Goal: Transaction & Acquisition: Obtain resource

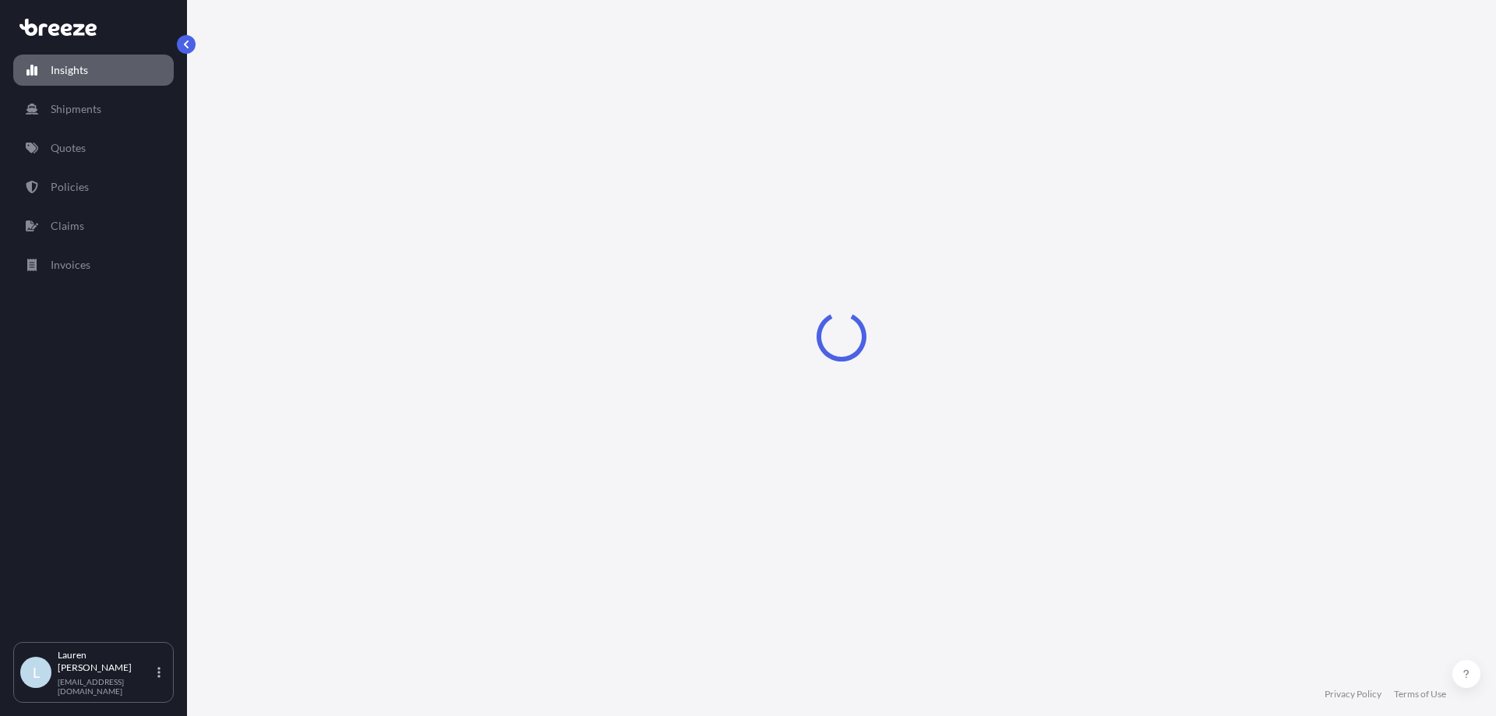
select select "2025"
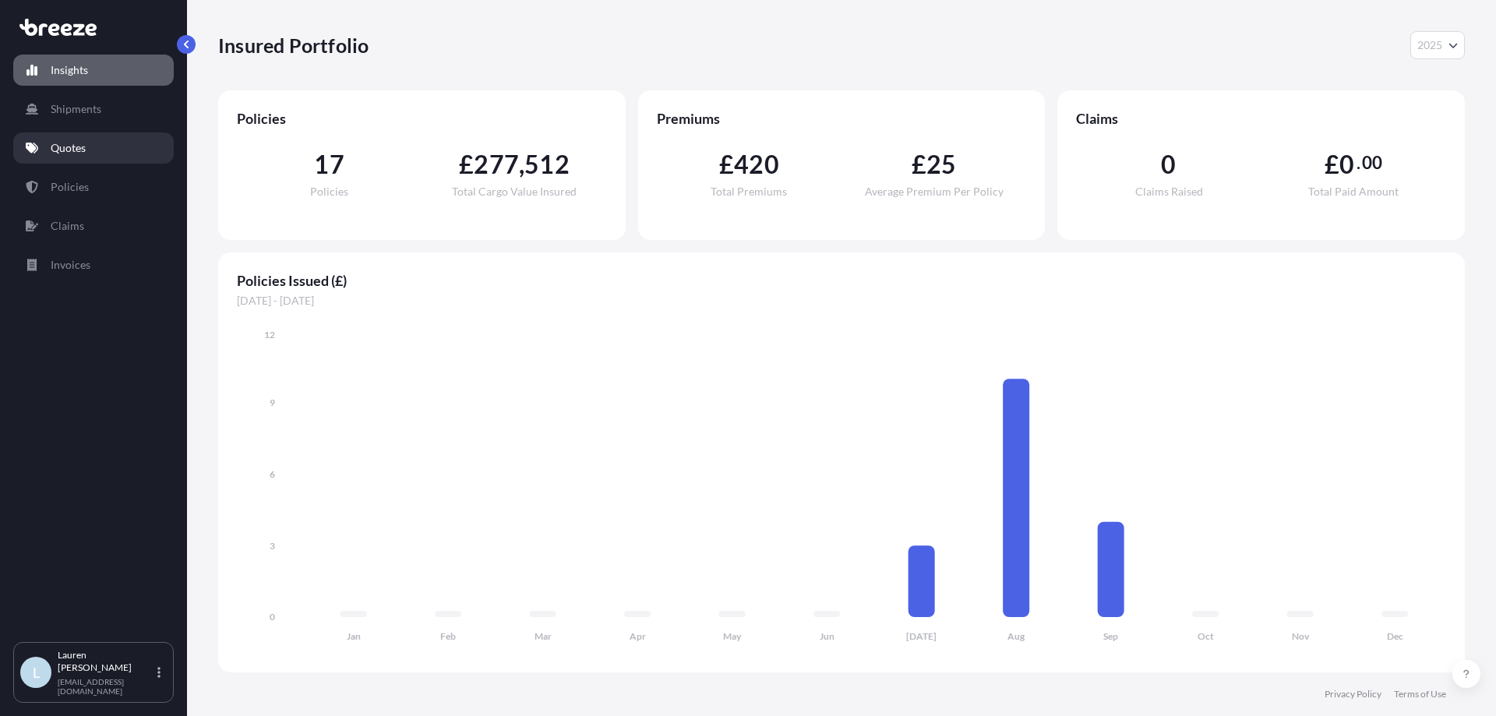
click at [69, 154] on p "Quotes" at bounding box center [68, 148] width 35 height 16
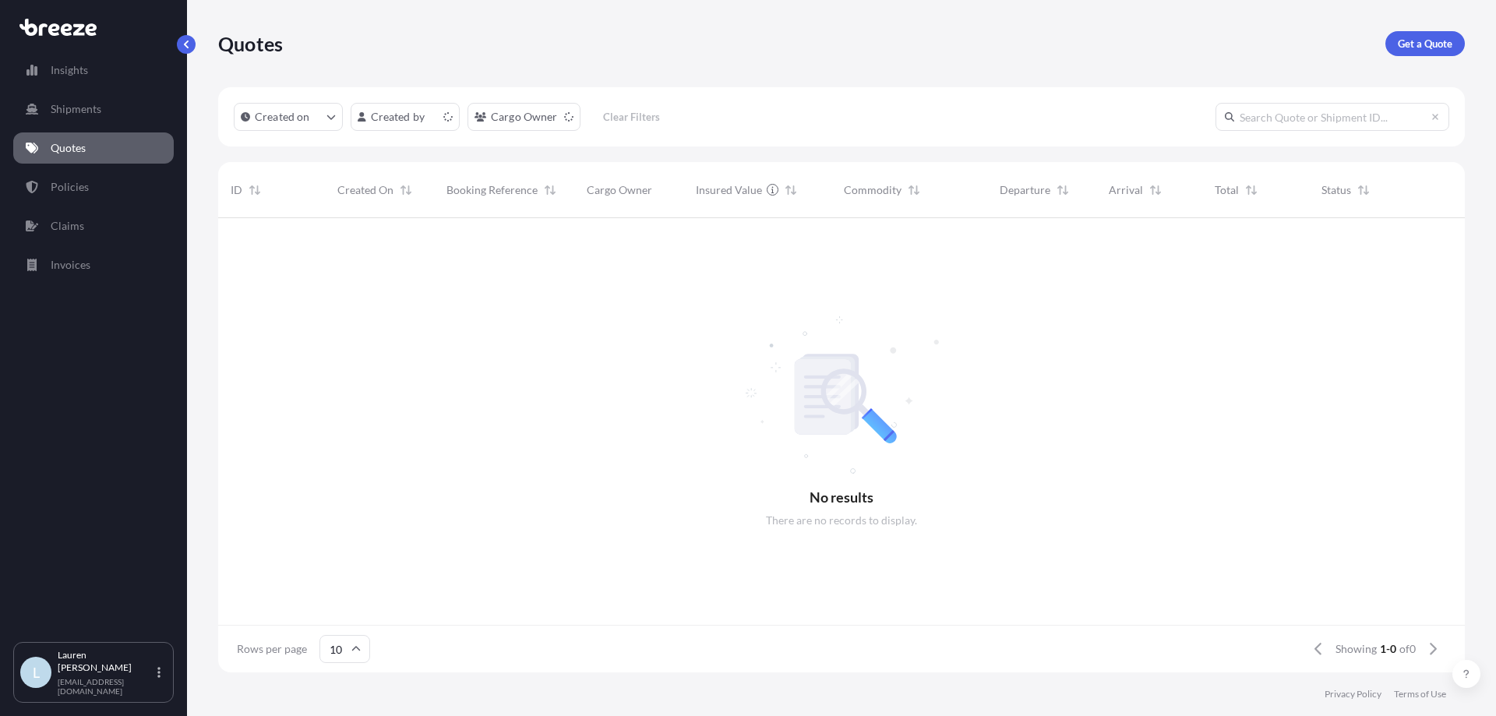
scroll to position [12, 12]
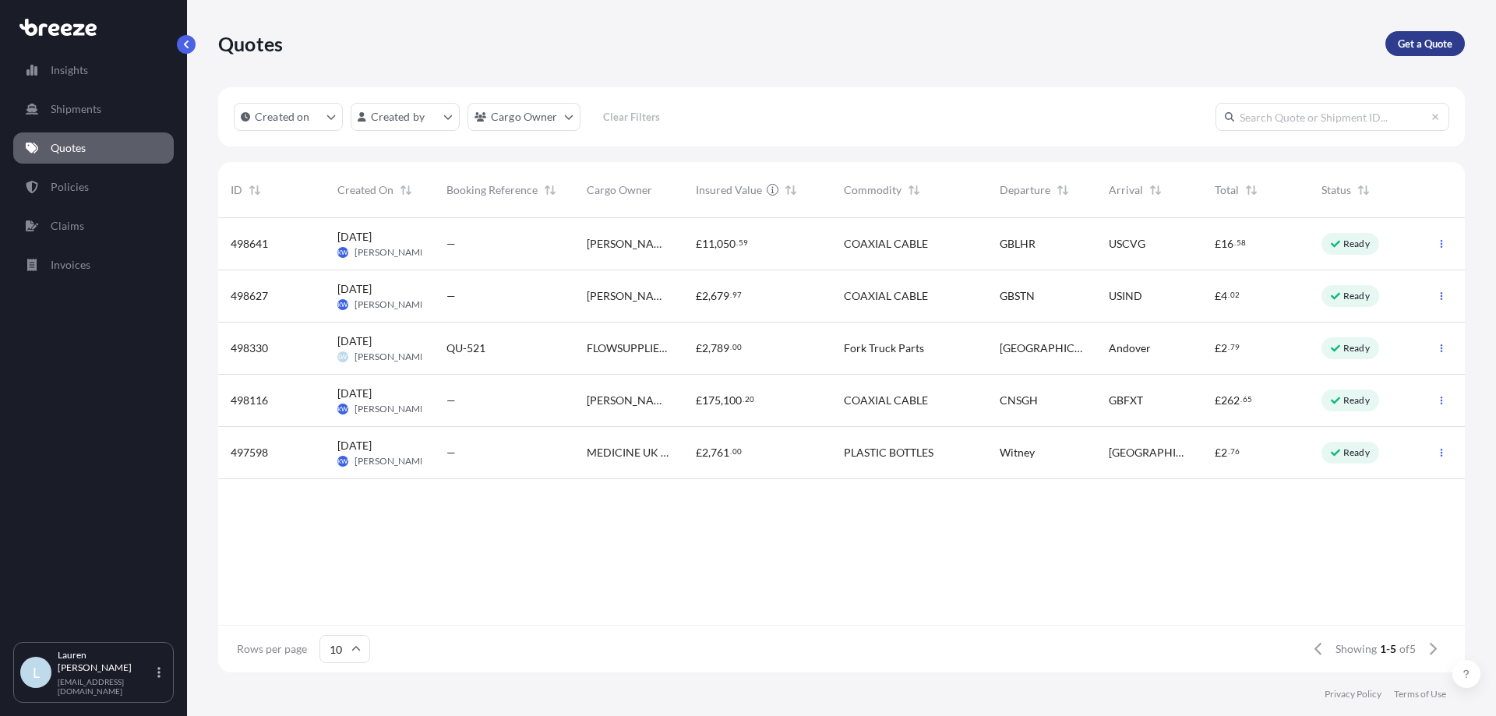
click at [1401, 48] on p "Get a Quote" at bounding box center [1425, 44] width 55 height 16
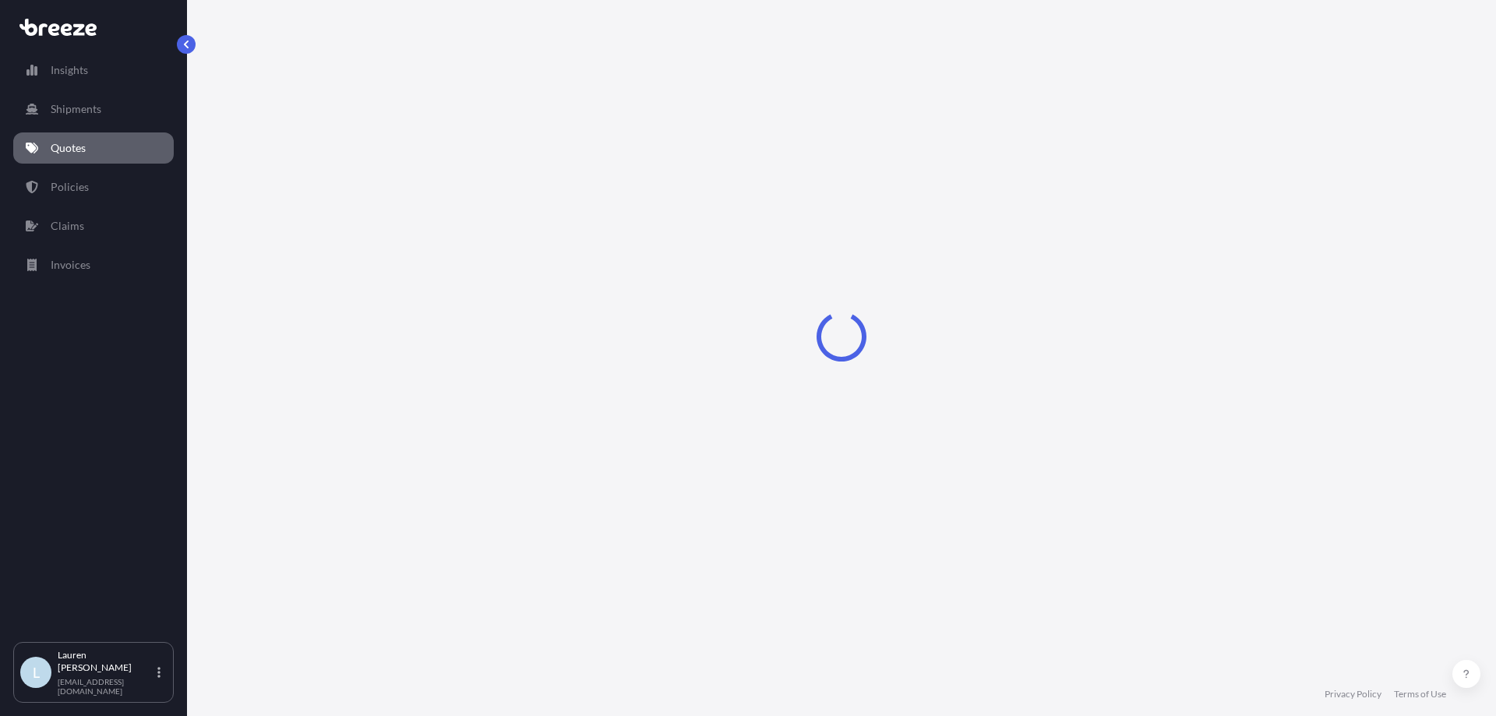
select select "Sea"
select select "1"
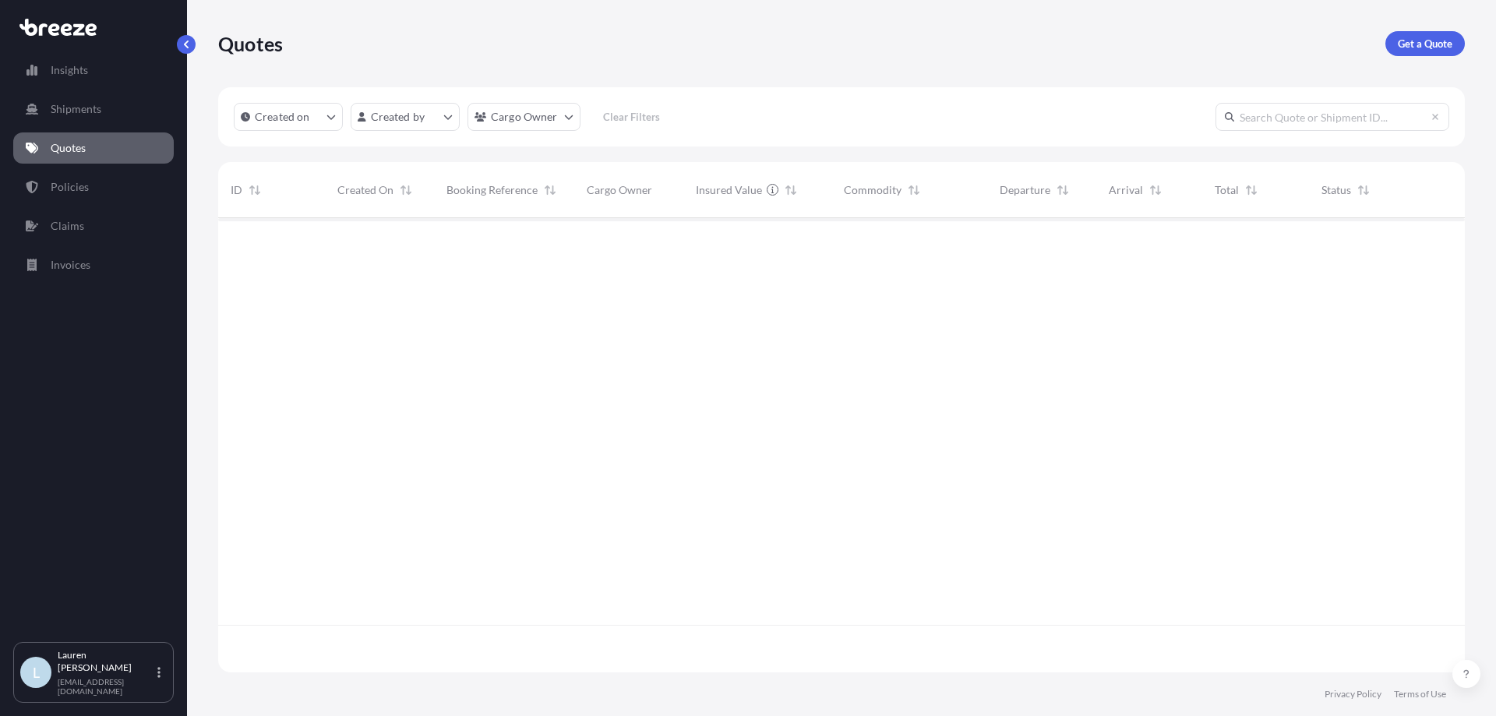
scroll to position [451, 1235]
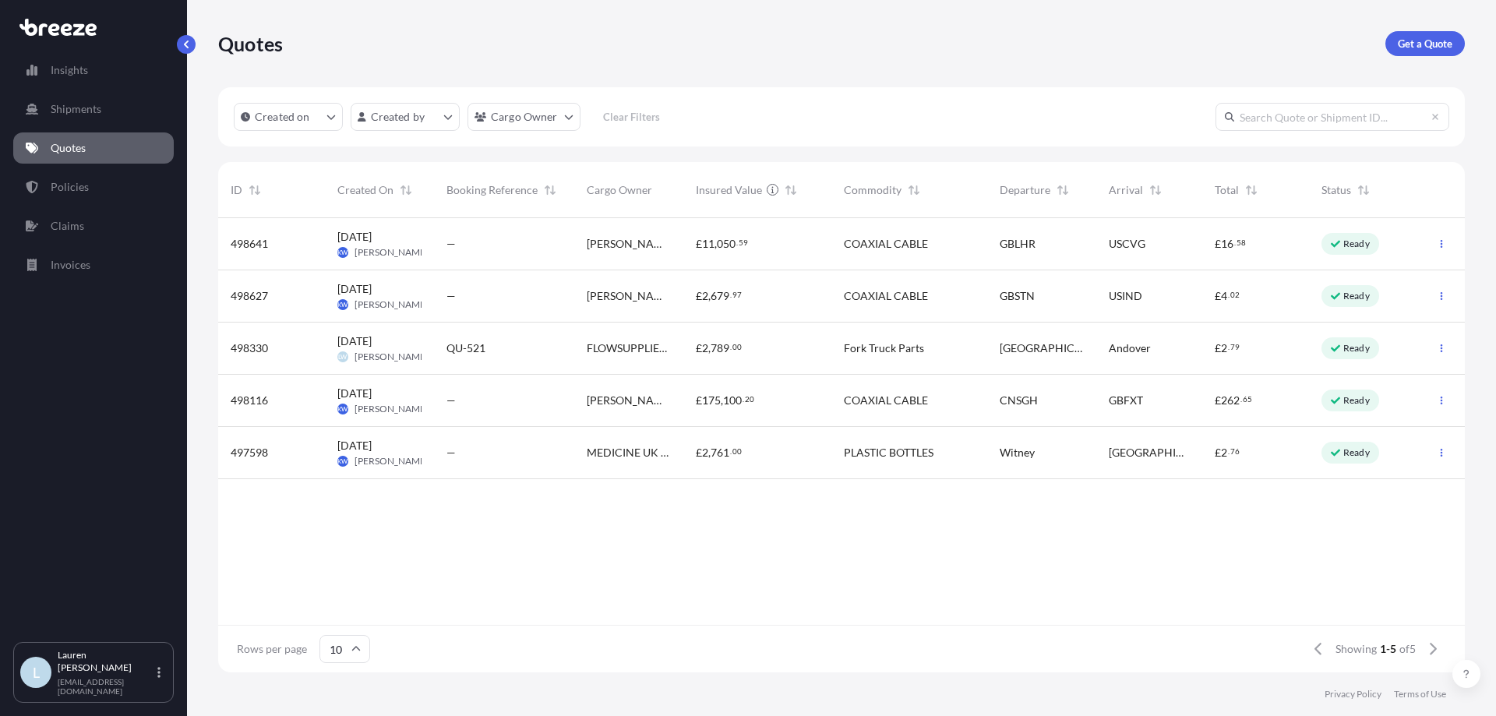
click at [361, 649] on input "10" at bounding box center [345, 649] width 51 height 28
click at [354, 607] on div "50" at bounding box center [344, 607] width 38 height 30
click at [76, 189] on p "Policies" at bounding box center [70, 187] width 38 height 16
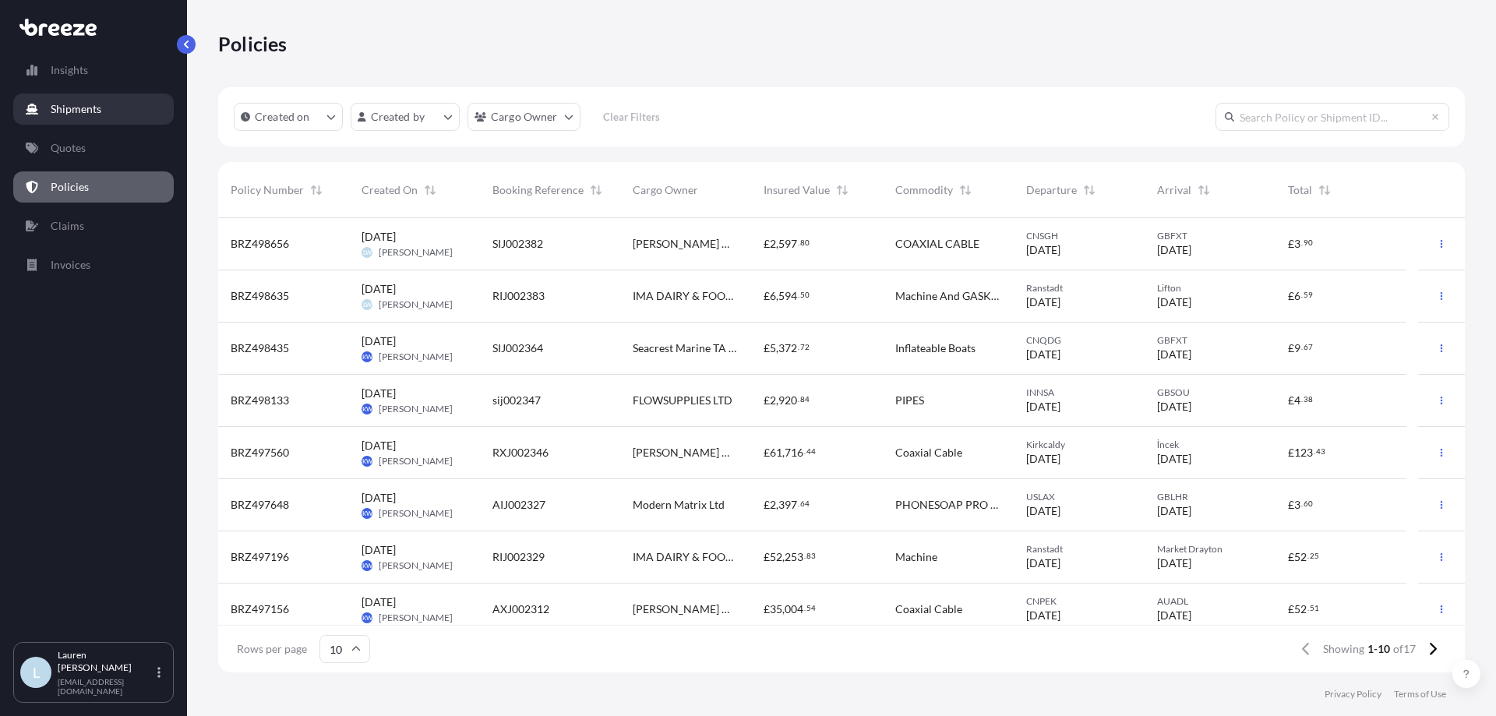
click at [97, 111] on p "Shipments" at bounding box center [76, 109] width 51 height 16
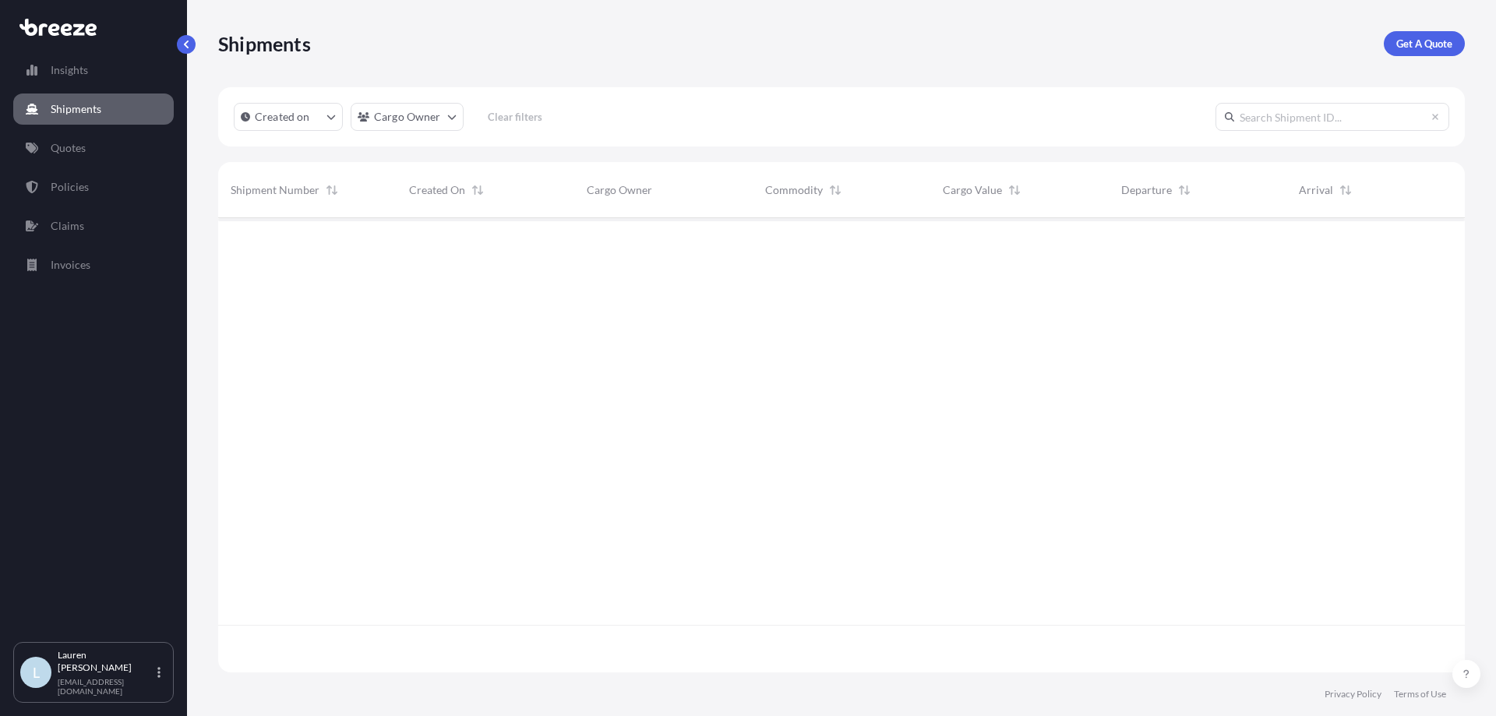
scroll to position [499, 1235]
click at [97, 68] on link "Insights" at bounding box center [93, 70] width 161 height 31
select select "2025"
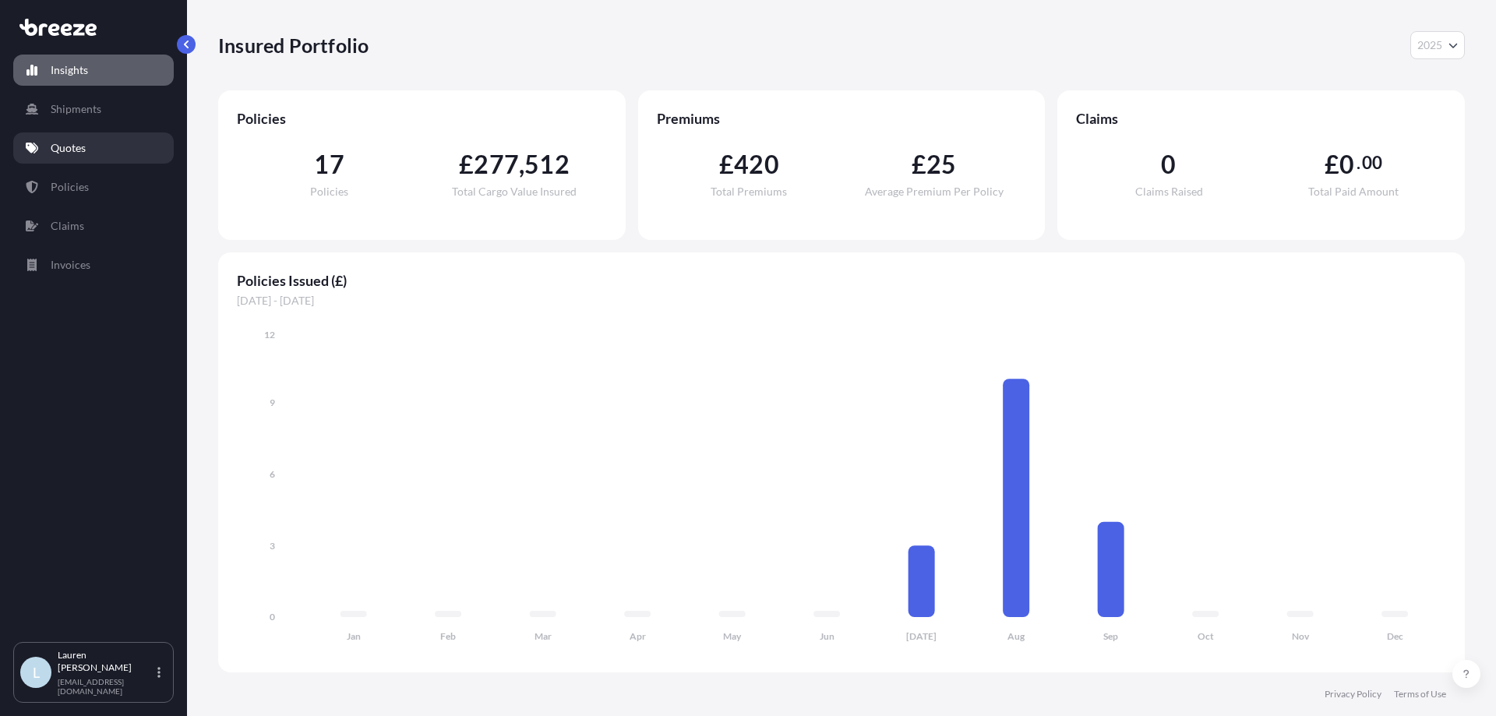
click at [113, 141] on link "Quotes" at bounding box center [93, 147] width 161 height 31
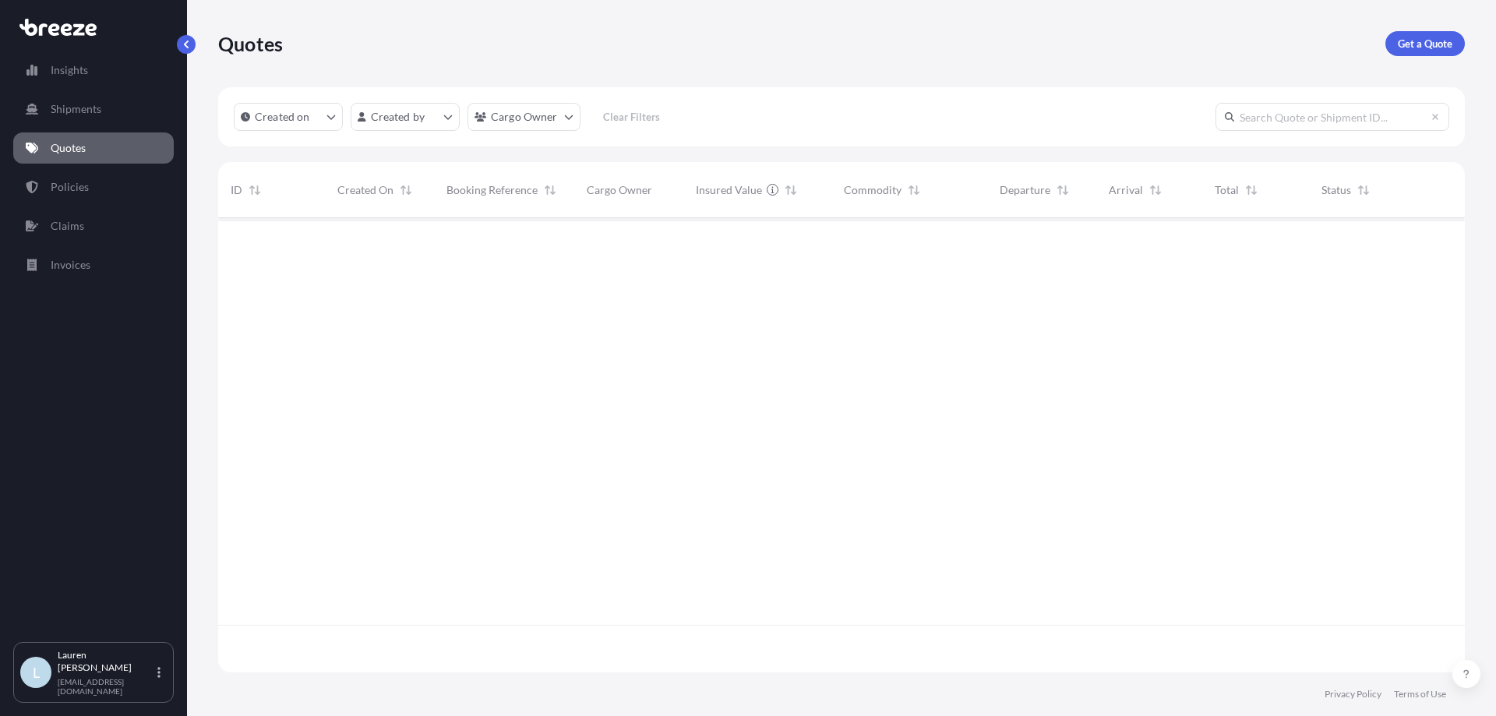
scroll to position [451, 1235]
click at [1411, 52] on link "Get a Quote" at bounding box center [1425, 43] width 79 height 25
select select "Sea"
select select "1"
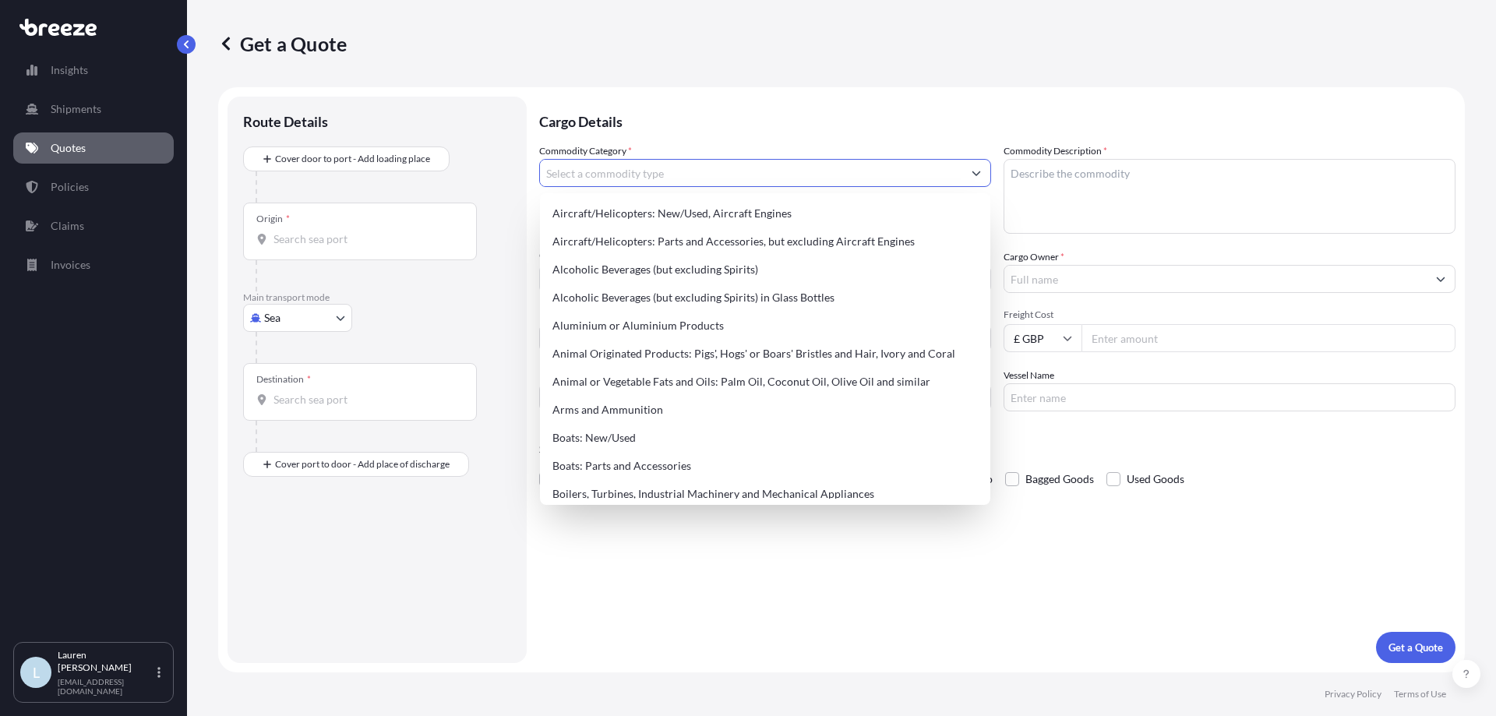
click at [638, 178] on input "Commodity Category *" at bounding box center [751, 173] width 422 height 28
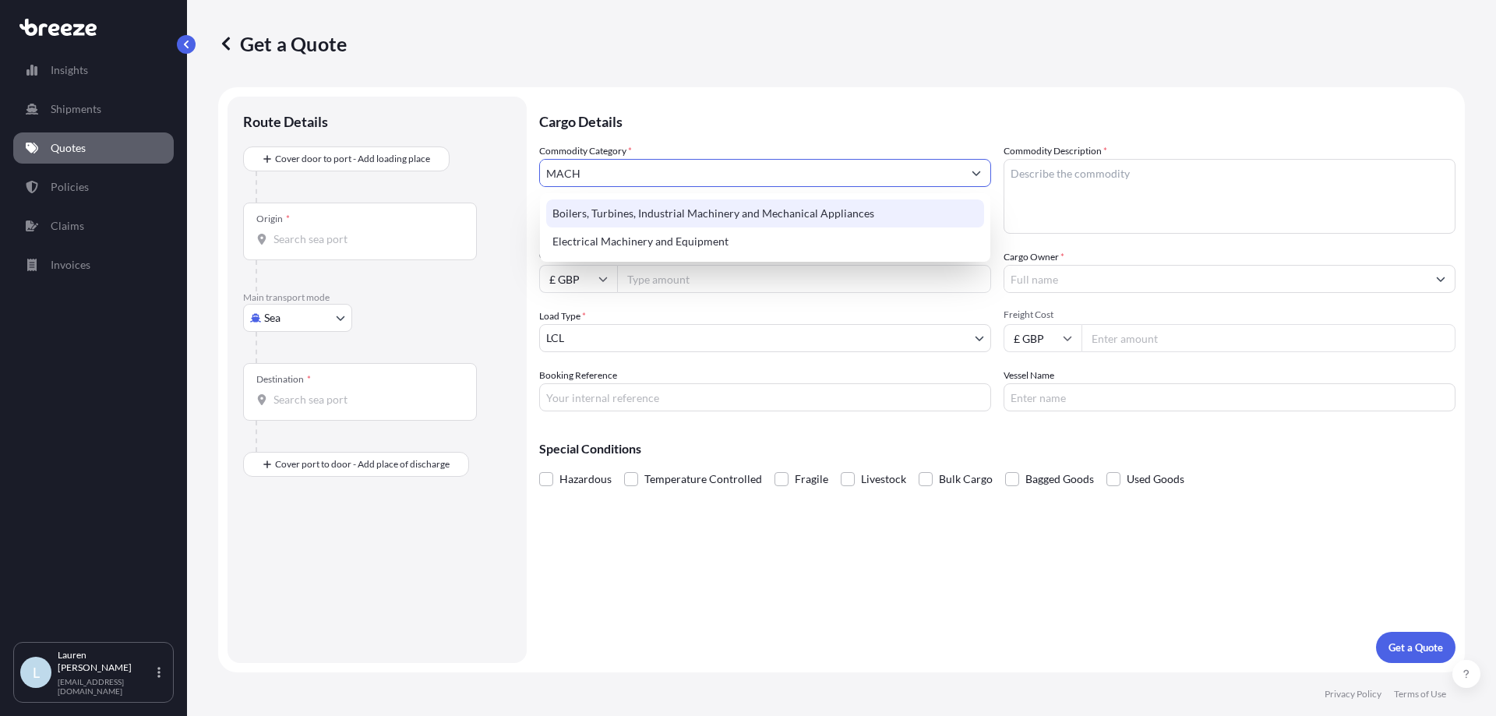
click at [697, 212] on div "Boilers, Turbines, Industrial Machinery and Mechanical Appliances" at bounding box center [765, 214] width 438 height 28
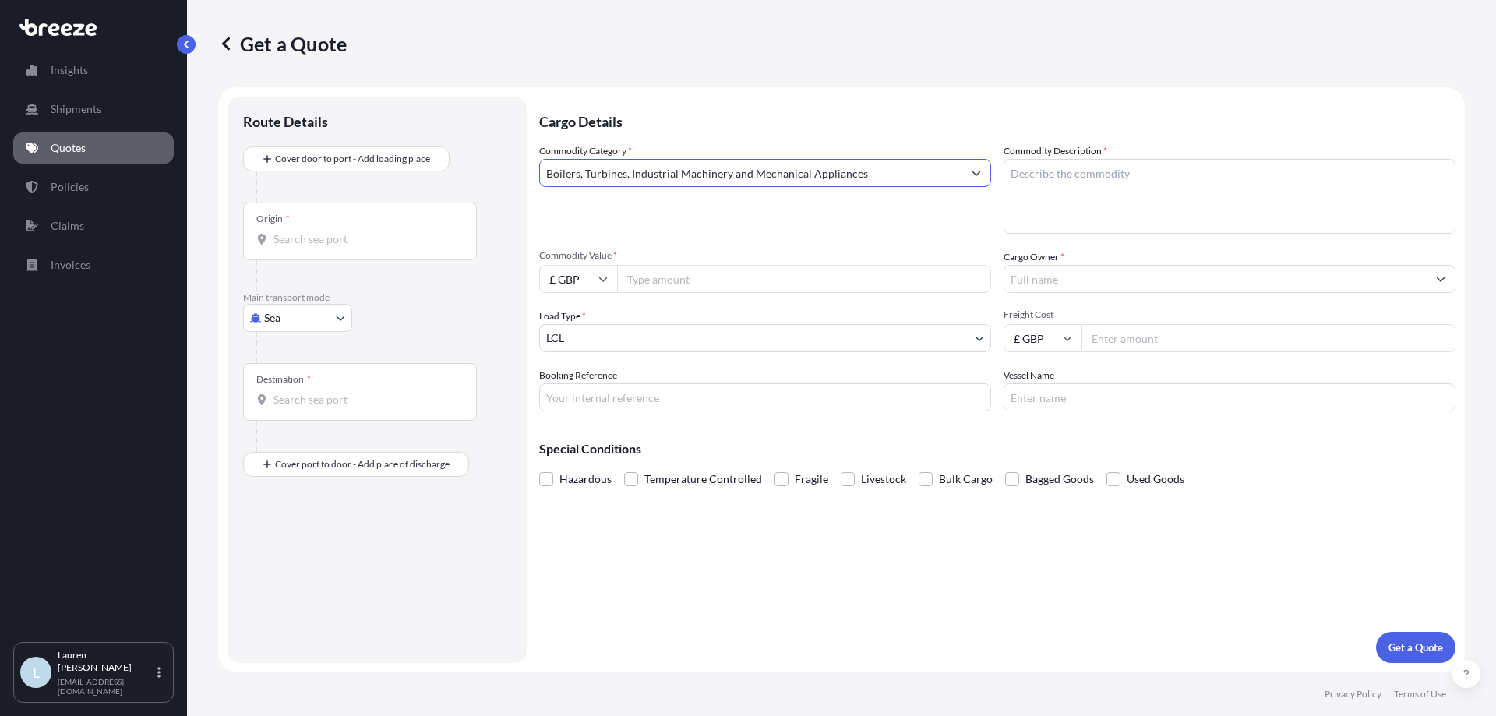
type input "Boilers, Turbines, Industrial Machinery and Mechanical Appliances"
click at [1179, 221] on textarea "Commodity Description *" at bounding box center [1230, 196] width 452 height 75
type textarea "w"
type textarea "Pond Filters"
click at [741, 287] on input "Commodity Value *" at bounding box center [804, 279] width 374 height 28
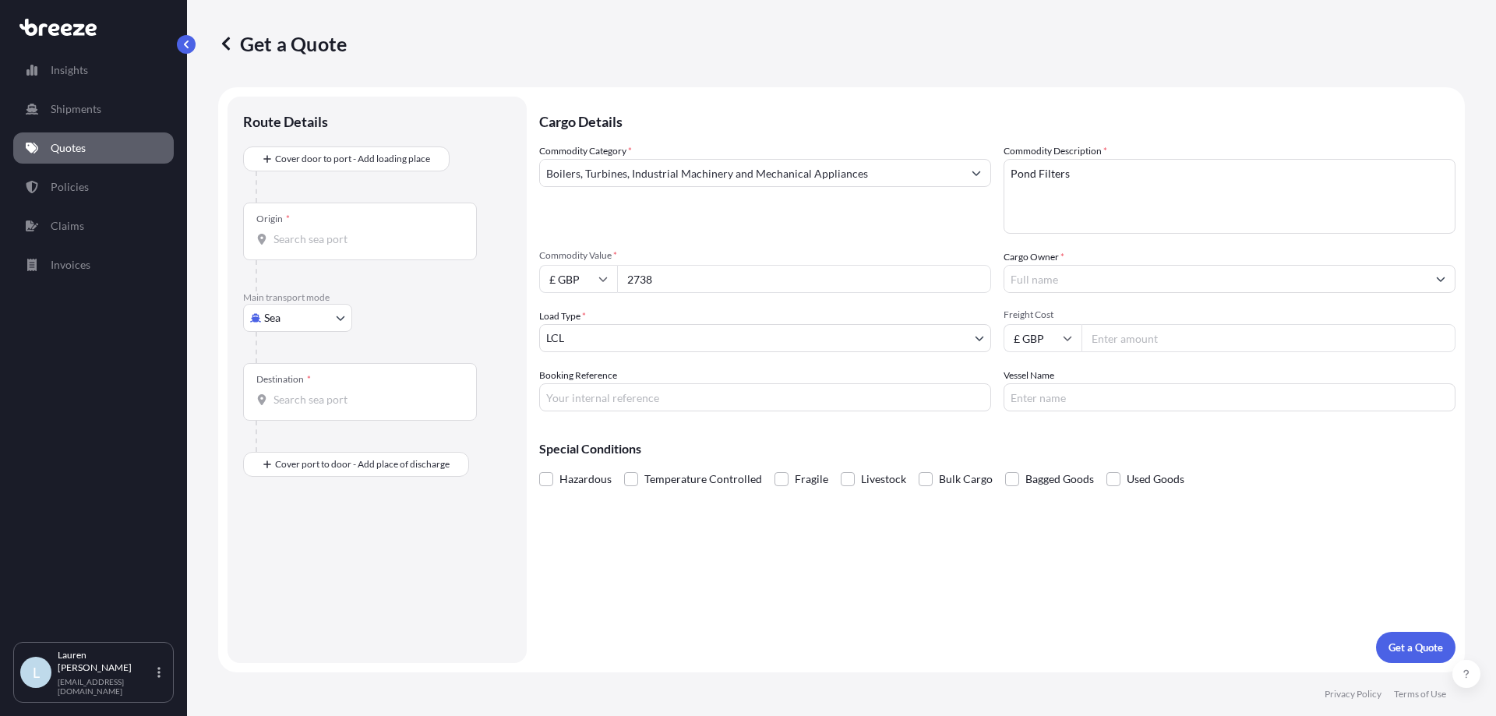
type input "2738"
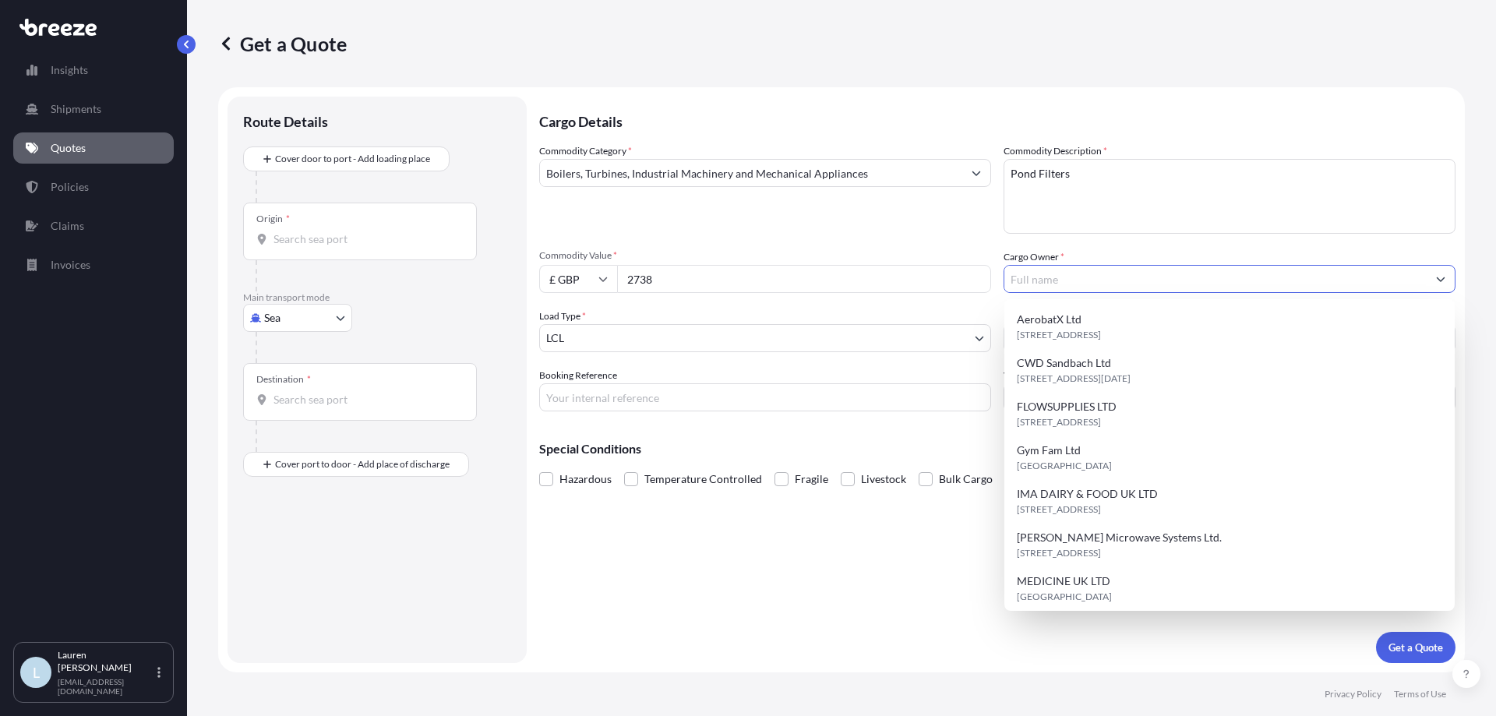
click at [1126, 277] on input "Cargo Owner *" at bounding box center [1216, 279] width 422 height 28
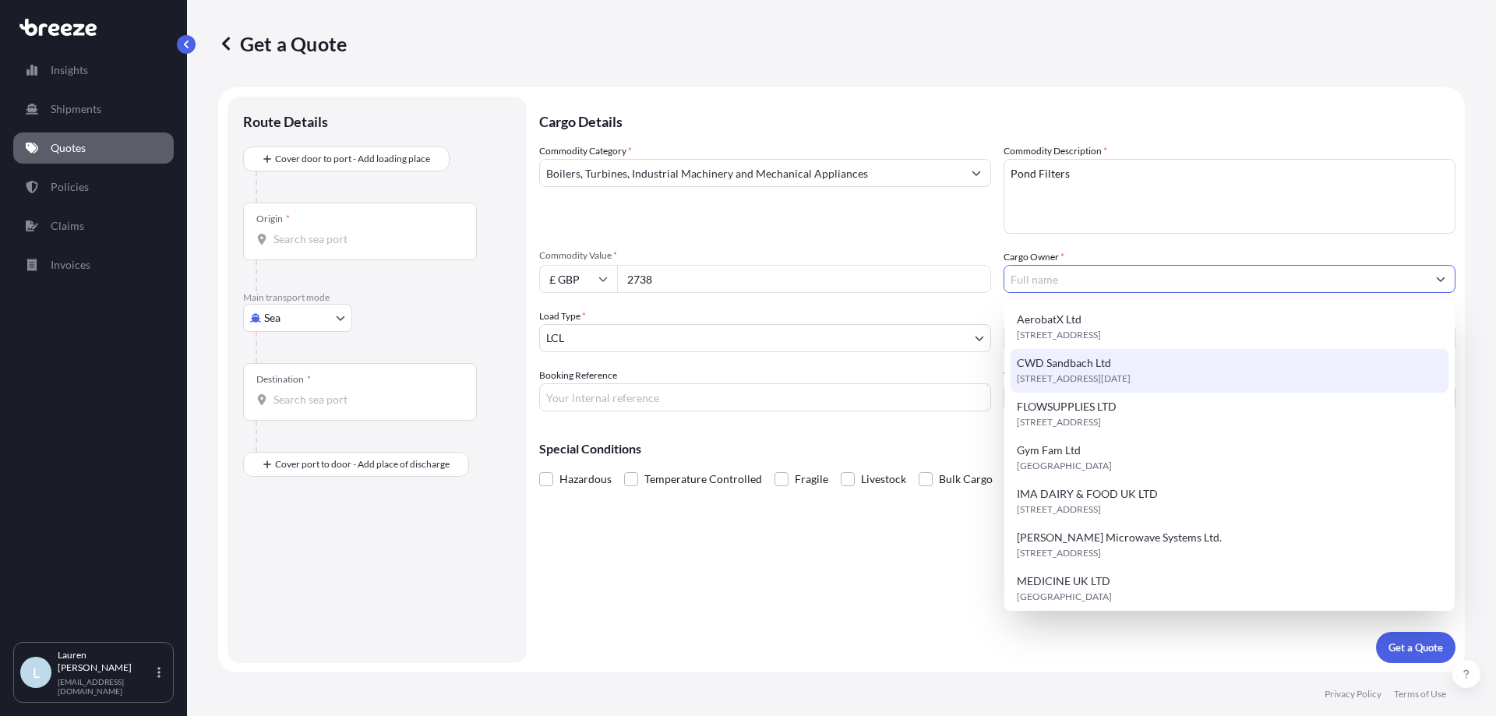
click at [1131, 374] on span "[STREET_ADDRESS][DATE]" at bounding box center [1074, 379] width 114 height 16
type input "CWD Sandbach Ltd"
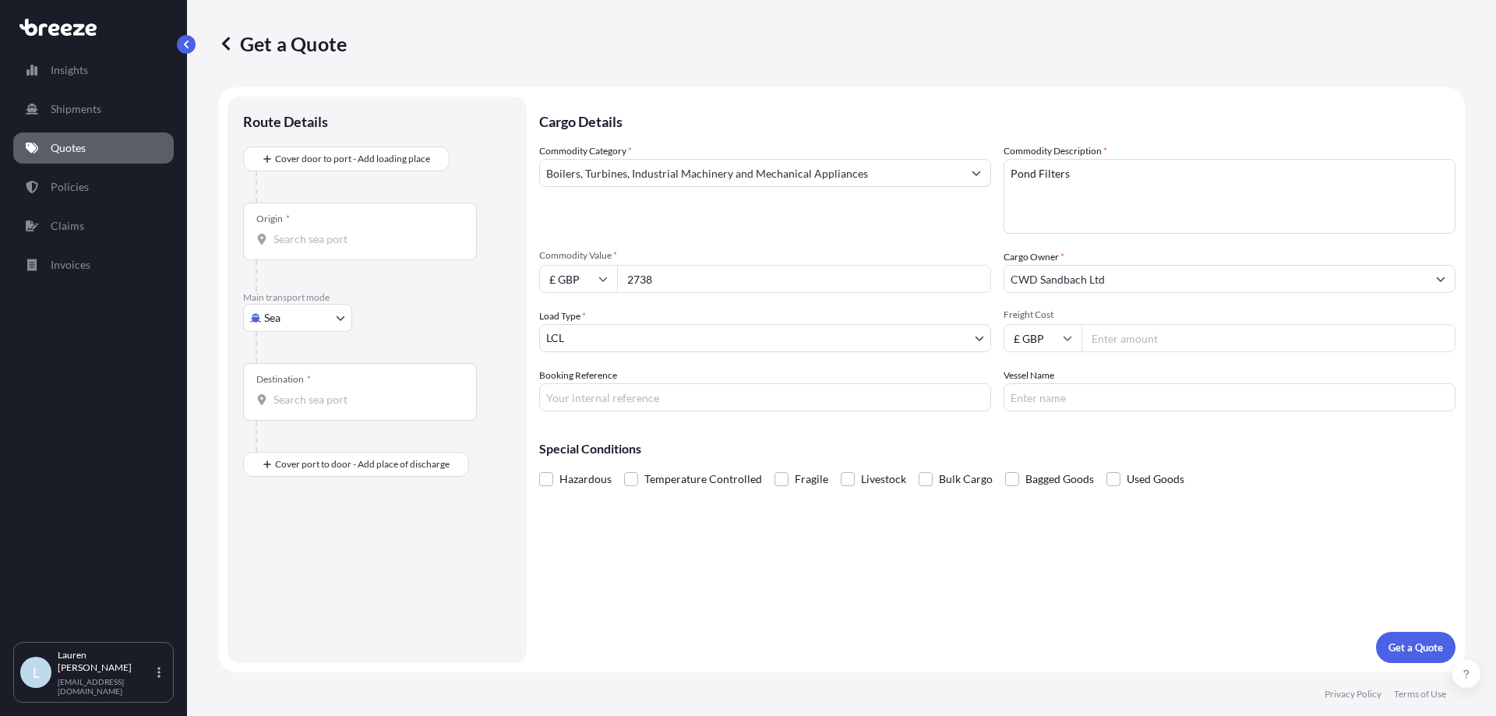
click at [777, 208] on div "Commodity Category * Boilers, Turbines, Industrial Machinery and Mechanical App…" at bounding box center [765, 188] width 452 height 90
click at [1175, 334] on input "Freight Cost" at bounding box center [1269, 338] width 374 height 28
type input "656.50"
click at [1003, 453] on p "Special Conditions" at bounding box center [997, 449] width 917 height 12
click at [797, 390] on input "Booking Reference" at bounding box center [765, 397] width 452 height 28
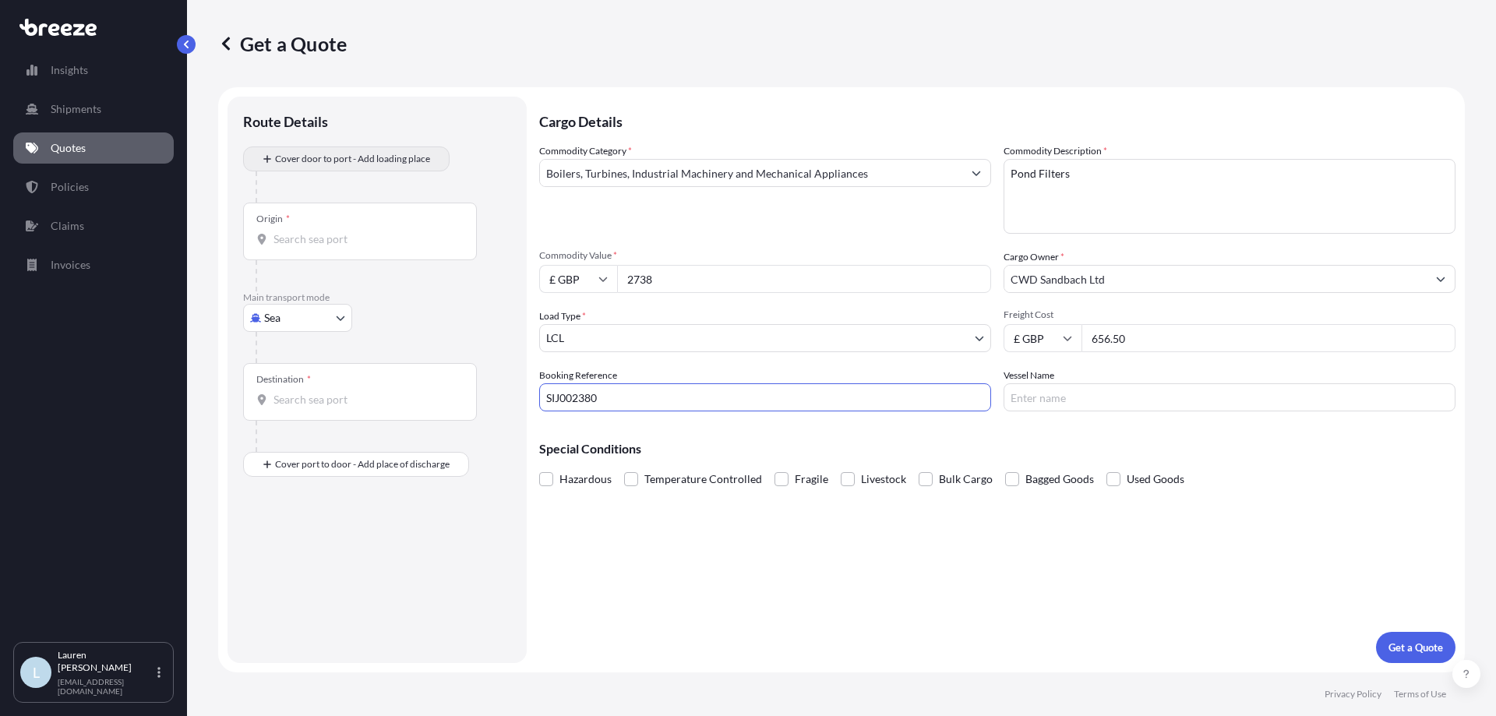
type input "SIJ002380"
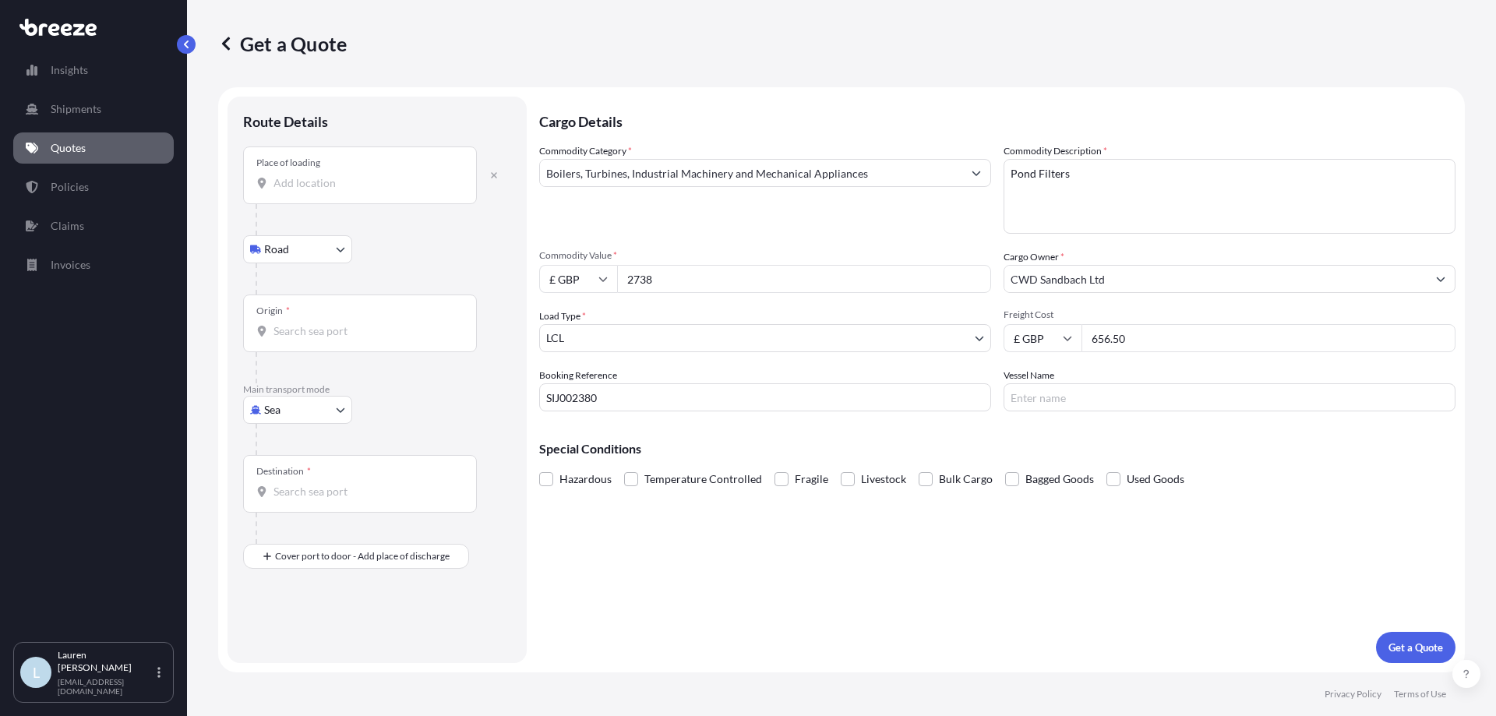
click at [388, 175] on div "Place of loading" at bounding box center [360, 176] width 234 height 58
click at [388, 175] on input "Place of loading" at bounding box center [366, 183] width 184 height 16
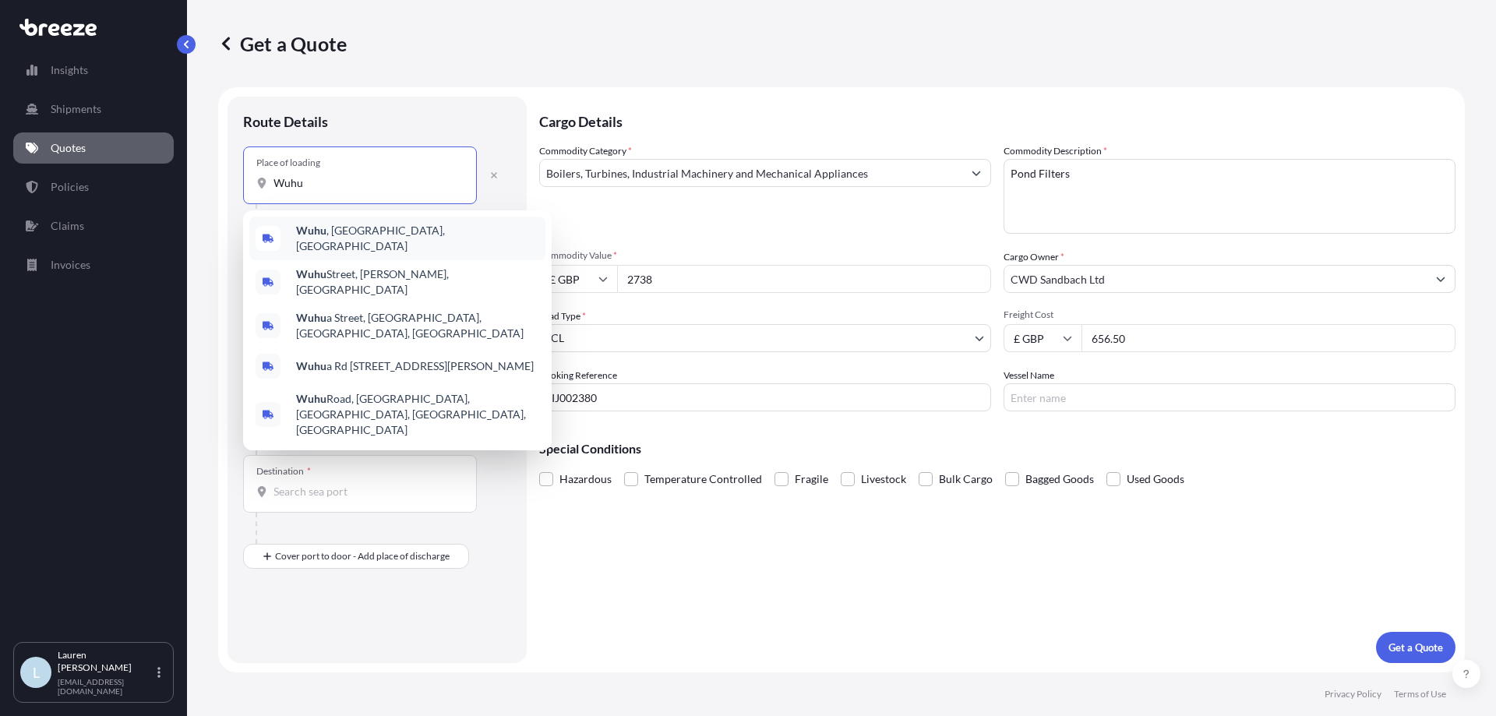
click at [397, 233] on div "Wuhu , [GEOGRAPHIC_DATA], [GEOGRAPHIC_DATA]" at bounding box center [397, 239] width 296 height 44
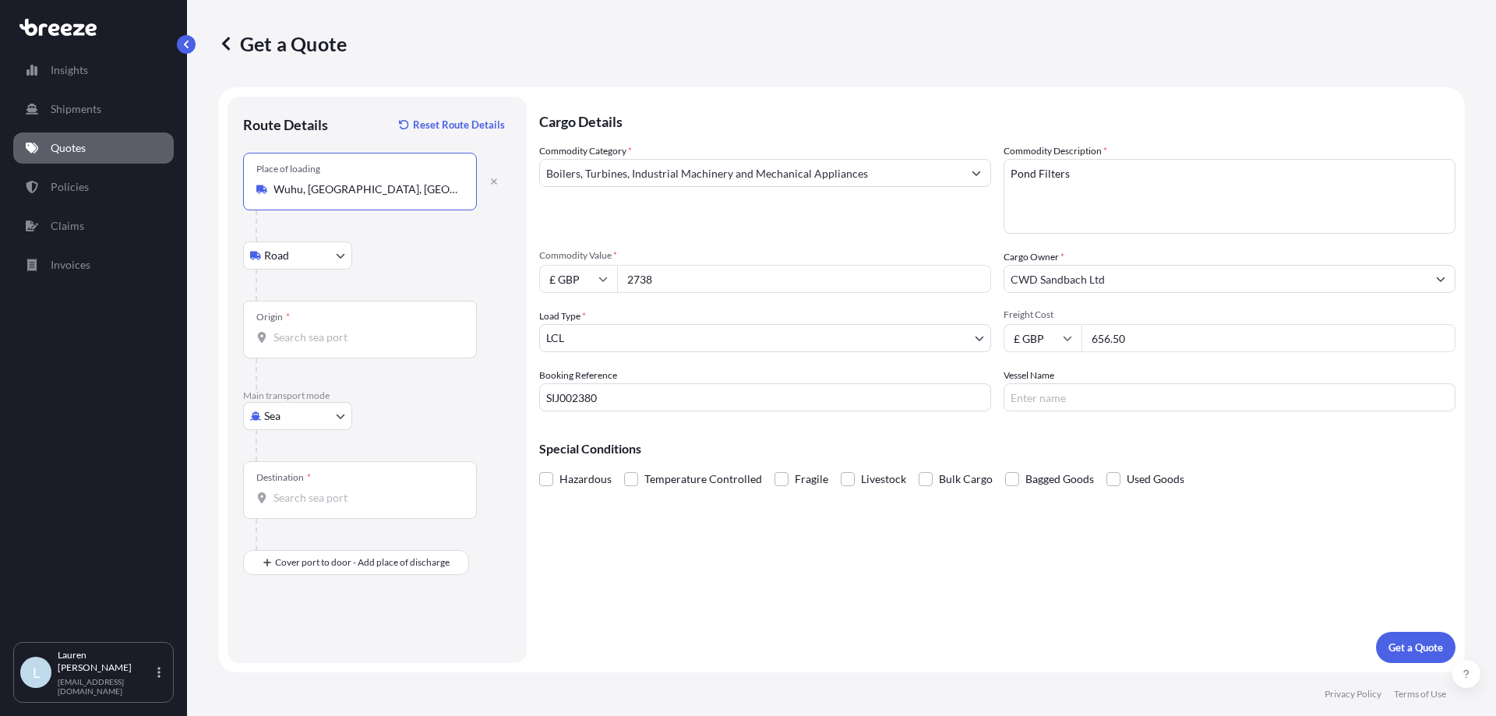
type input "Wuhu, [GEOGRAPHIC_DATA], [GEOGRAPHIC_DATA]"
click at [346, 338] on input "Origin *" at bounding box center [366, 338] width 184 height 16
type input "CNSHG - [GEOGRAPHIC_DATA] Pt, [GEOGRAPHIC_DATA]"
click at [346, 488] on div "Destination *" at bounding box center [360, 490] width 234 height 58
click at [346, 490] on input "Destination *" at bounding box center [366, 498] width 184 height 16
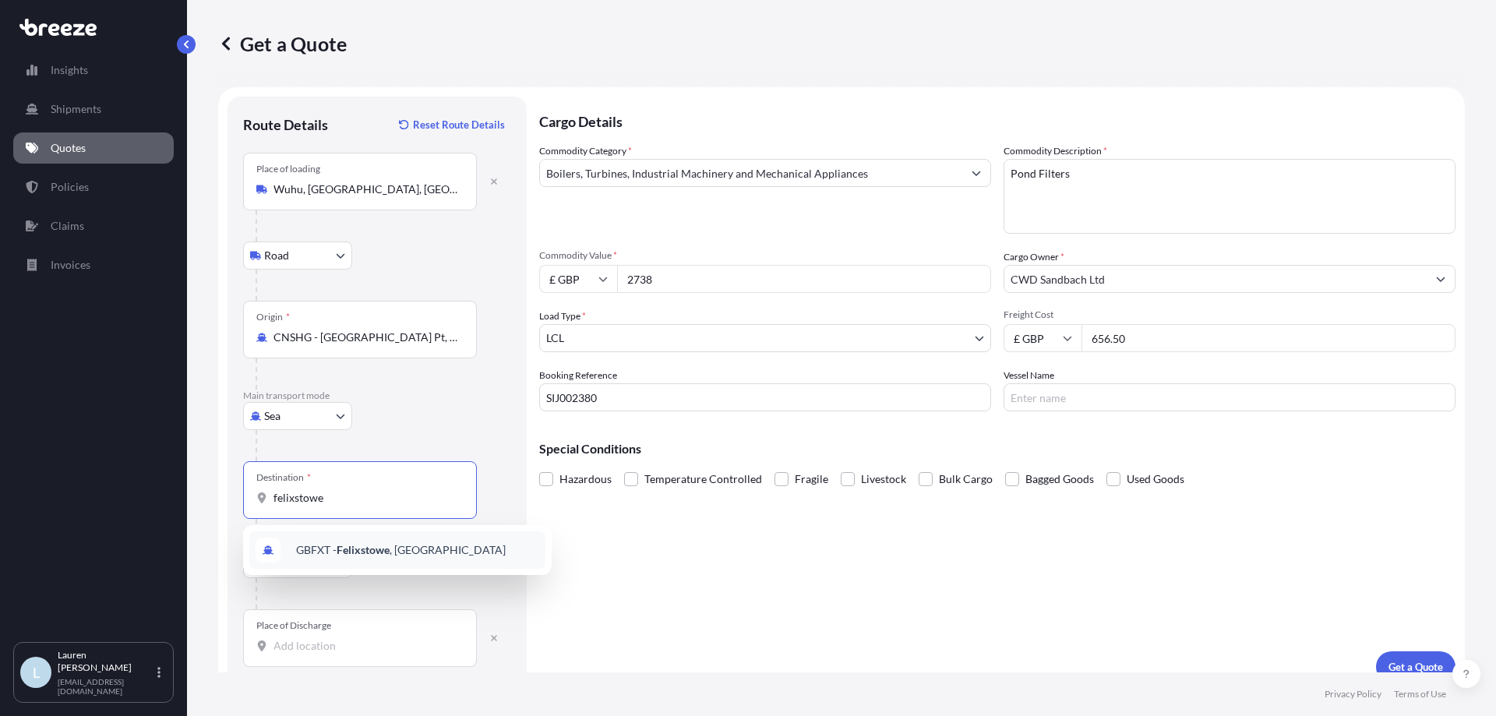
click at [475, 553] on div "GBFXT - Felixstowe , [GEOGRAPHIC_DATA]" at bounding box center [397, 550] width 296 height 37
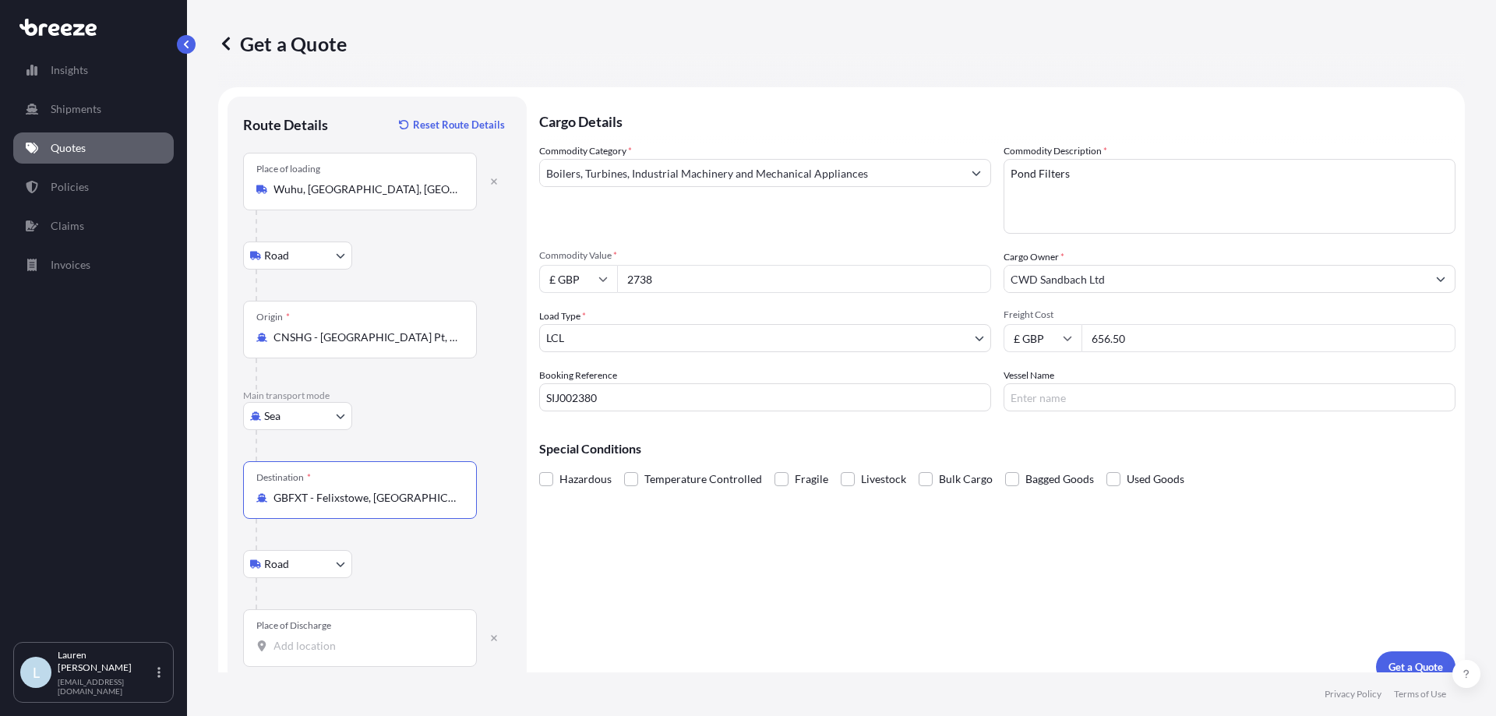
type input "GBFXT - Felixstowe, [GEOGRAPHIC_DATA]"
click at [426, 419] on div "Sea Sea Air Road Rail" at bounding box center [377, 416] width 268 height 28
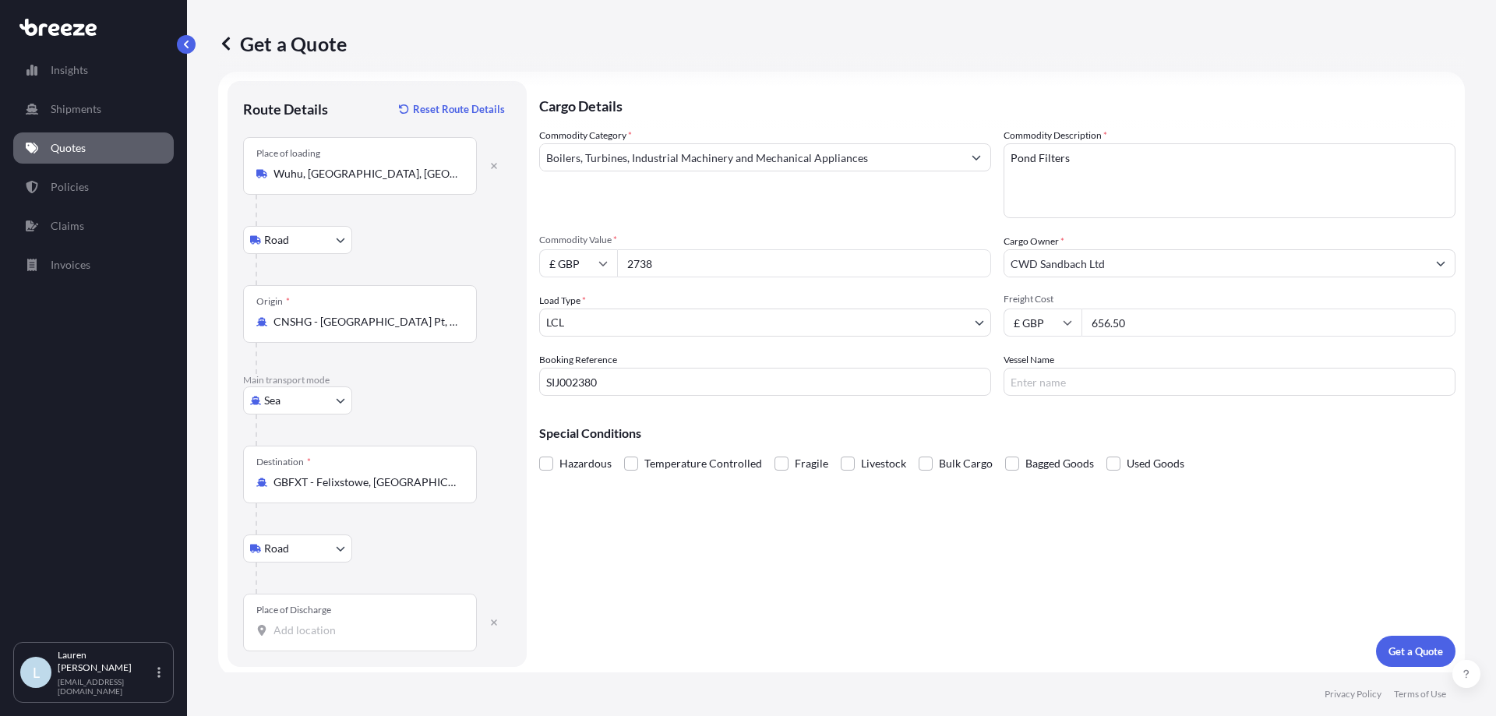
scroll to position [19, 0]
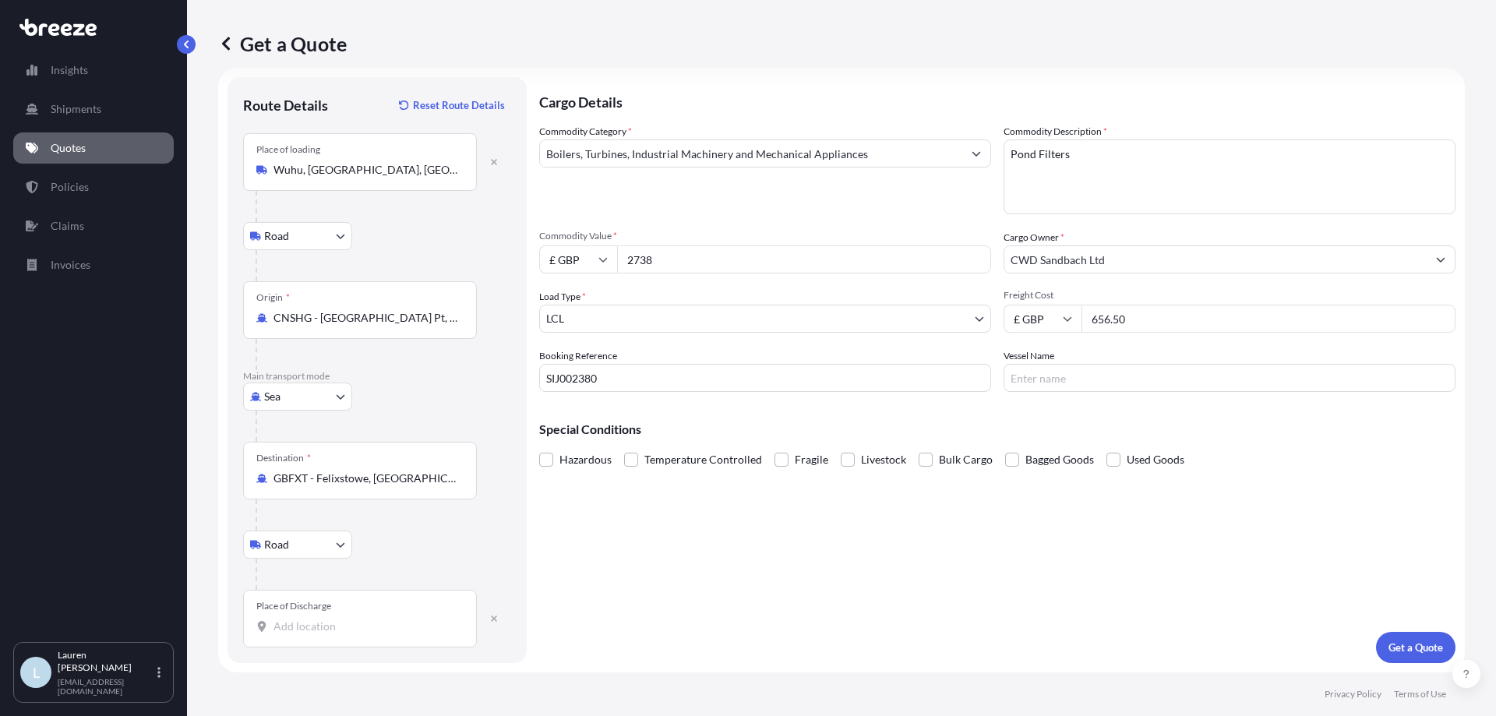
click at [365, 619] on input "Place of Discharge" at bounding box center [366, 627] width 184 height 16
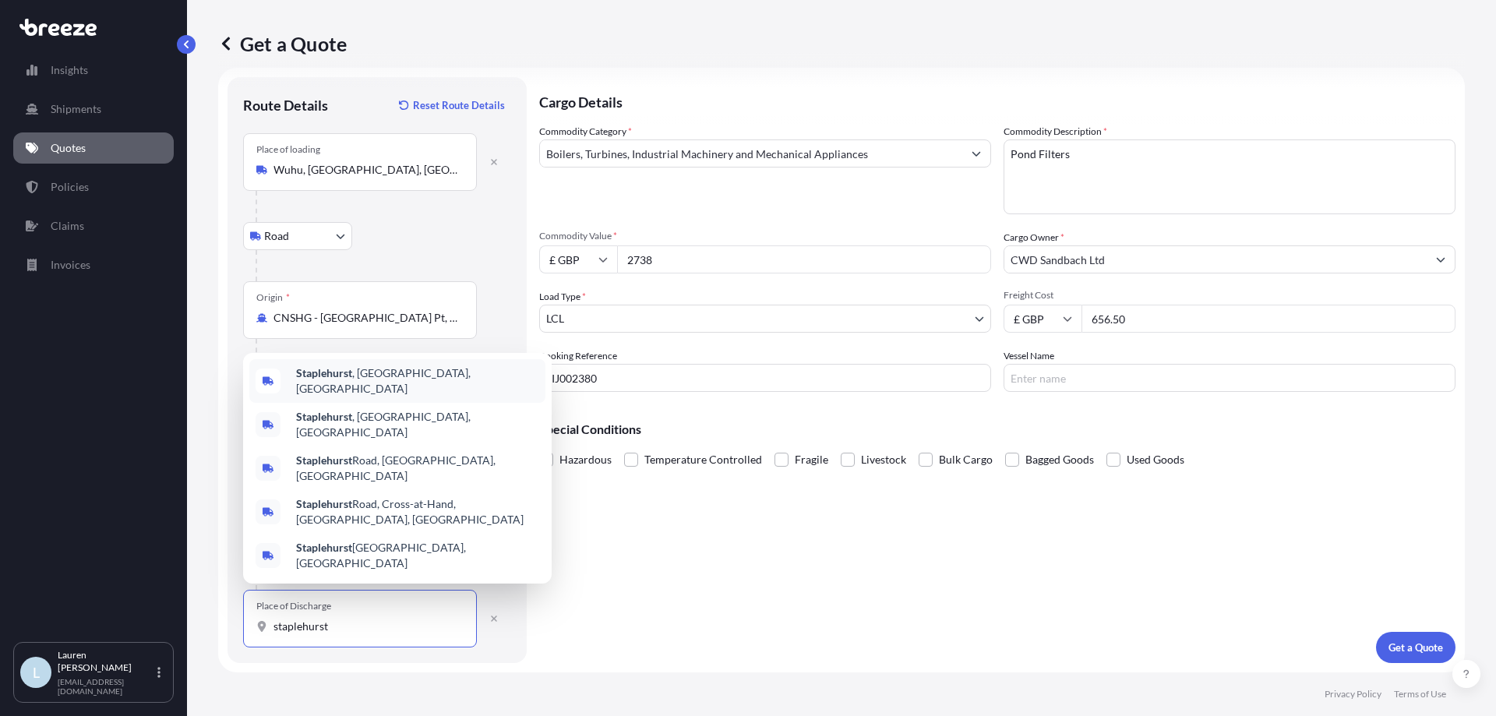
type input "staplehurst"
click at [493, 623] on button "button" at bounding box center [494, 618] width 34 height 25
select select "Road"
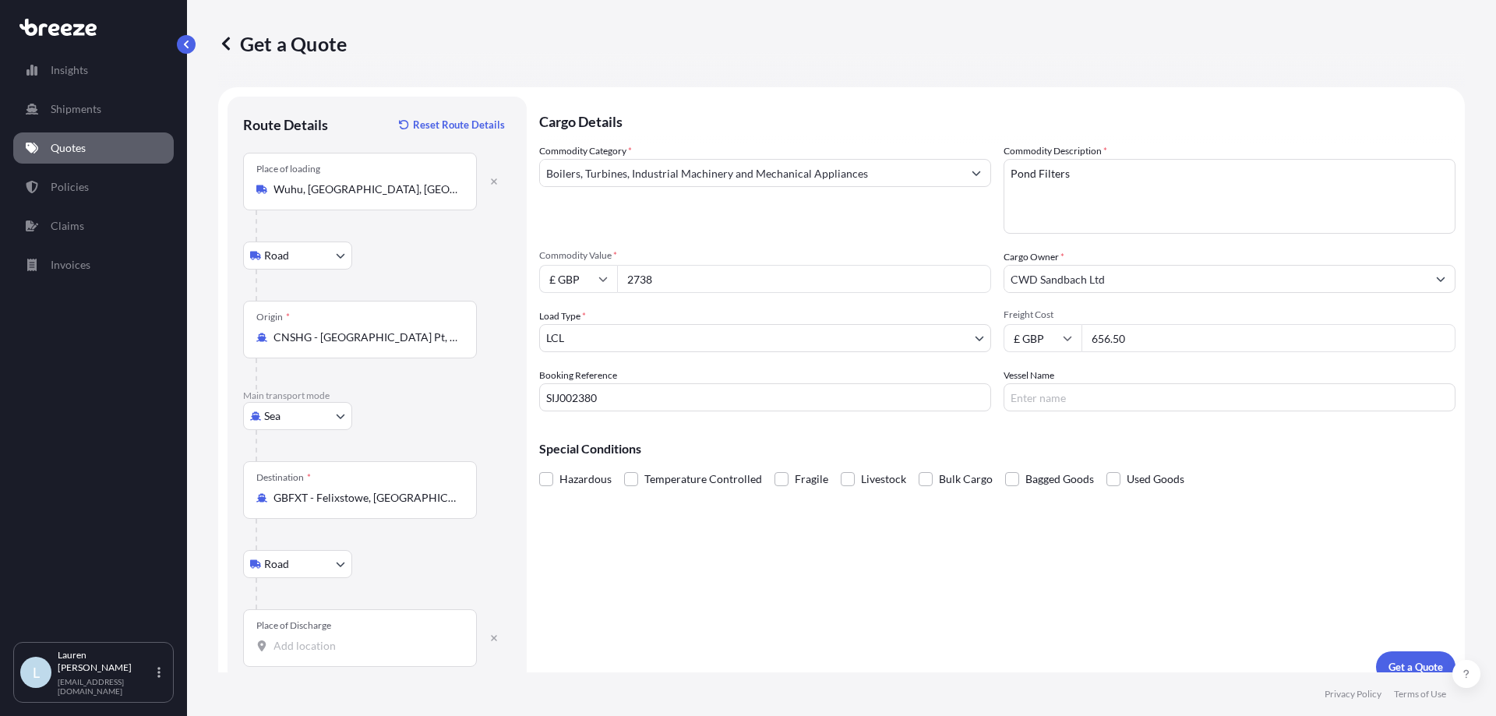
click at [305, 660] on div "Place of Discharge" at bounding box center [360, 638] width 234 height 58
click at [305, 654] on input "Place of Discharge" at bounding box center [366, 646] width 184 height 16
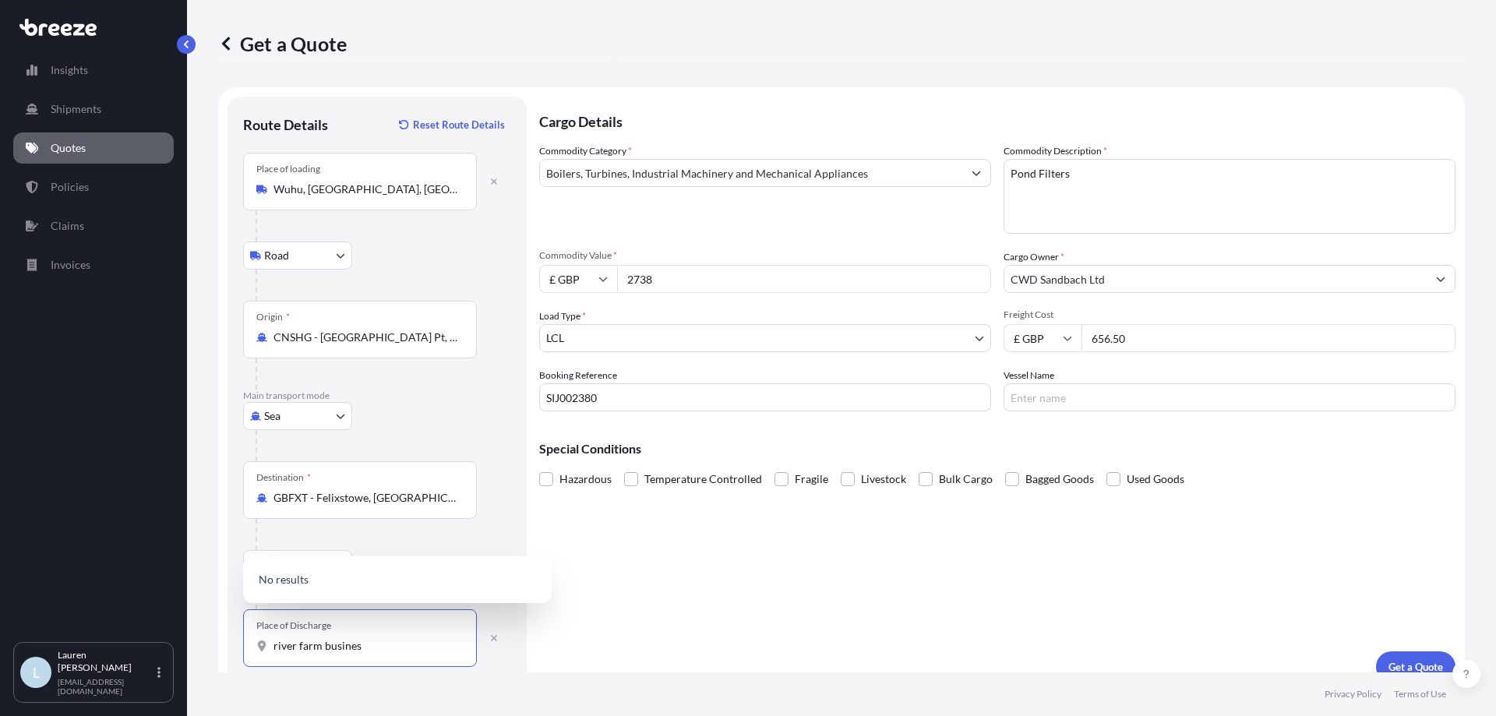
type input "river farm business"
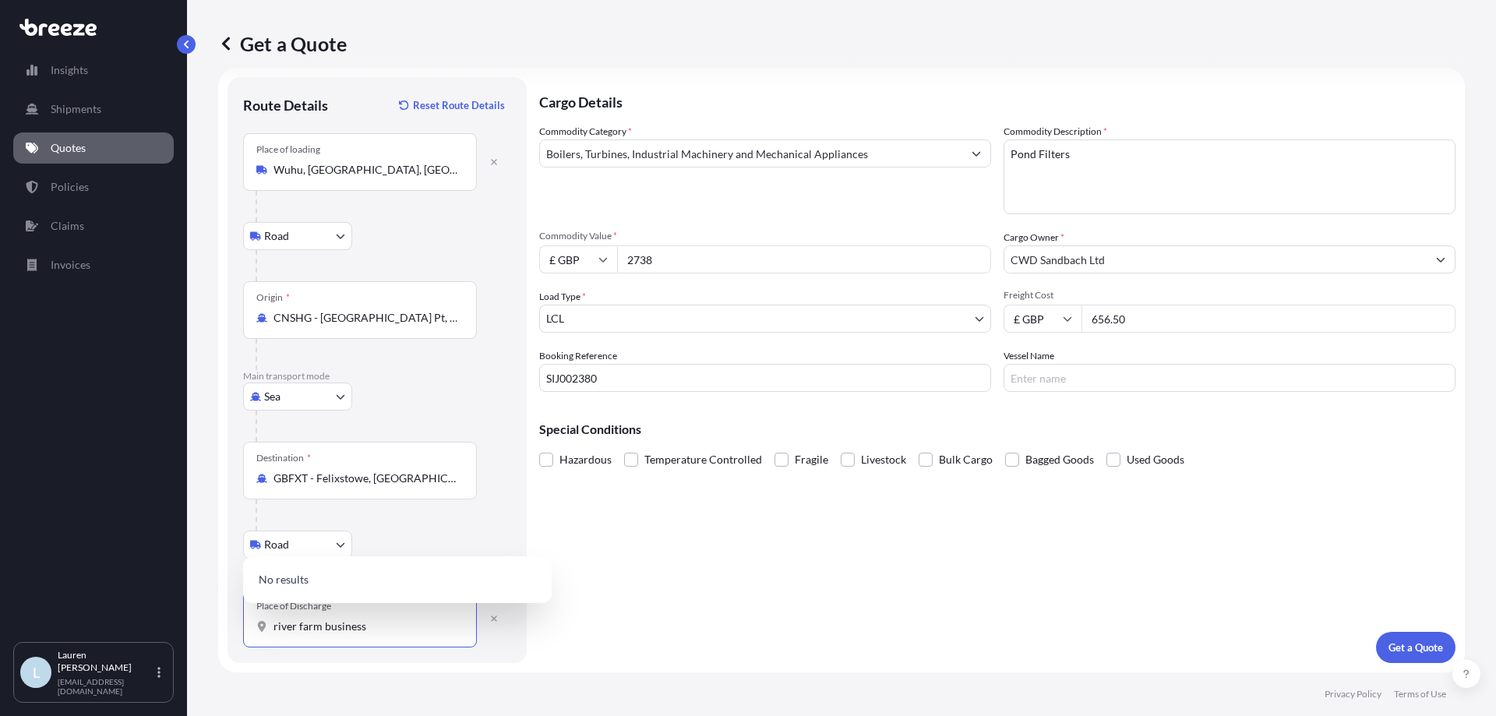
drag, startPoint x: 226, startPoint y: 667, endPoint x: 183, endPoint y: 669, distance: 42.9
click at [183, 669] on div "Insights Shipments Quotes Policies Claims Invoices L [PERSON_NAME] [PERSON_NAME…" at bounding box center [748, 358] width 1496 height 716
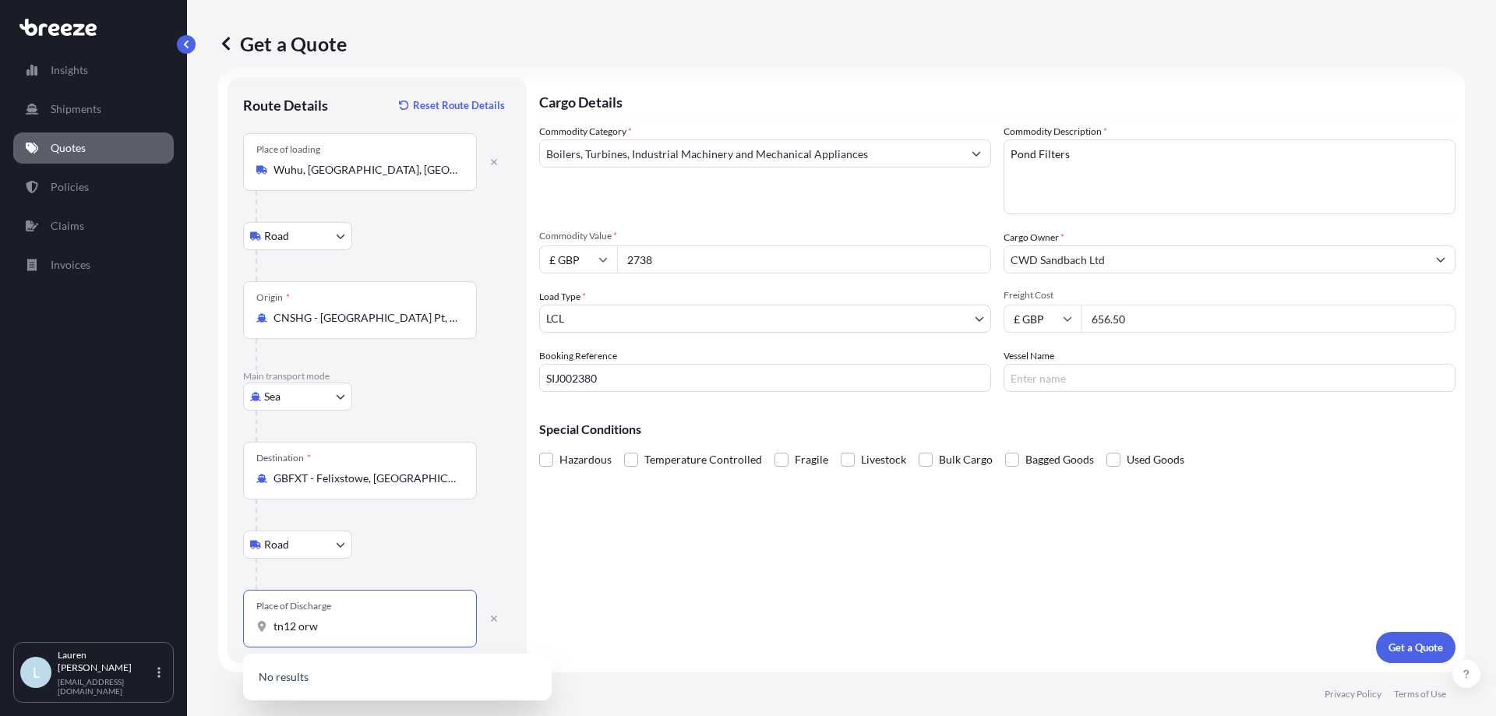
drag, startPoint x: 212, startPoint y: 624, endPoint x: 157, endPoint y: 628, distance: 55.5
click at [157, 628] on div "Insights Shipments Quotes Policies Claims Invoices L [PERSON_NAME] [PERSON_NAME…" at bounding box center [748, 358] width 1496 height 716
paste input "STAPLEHURST"
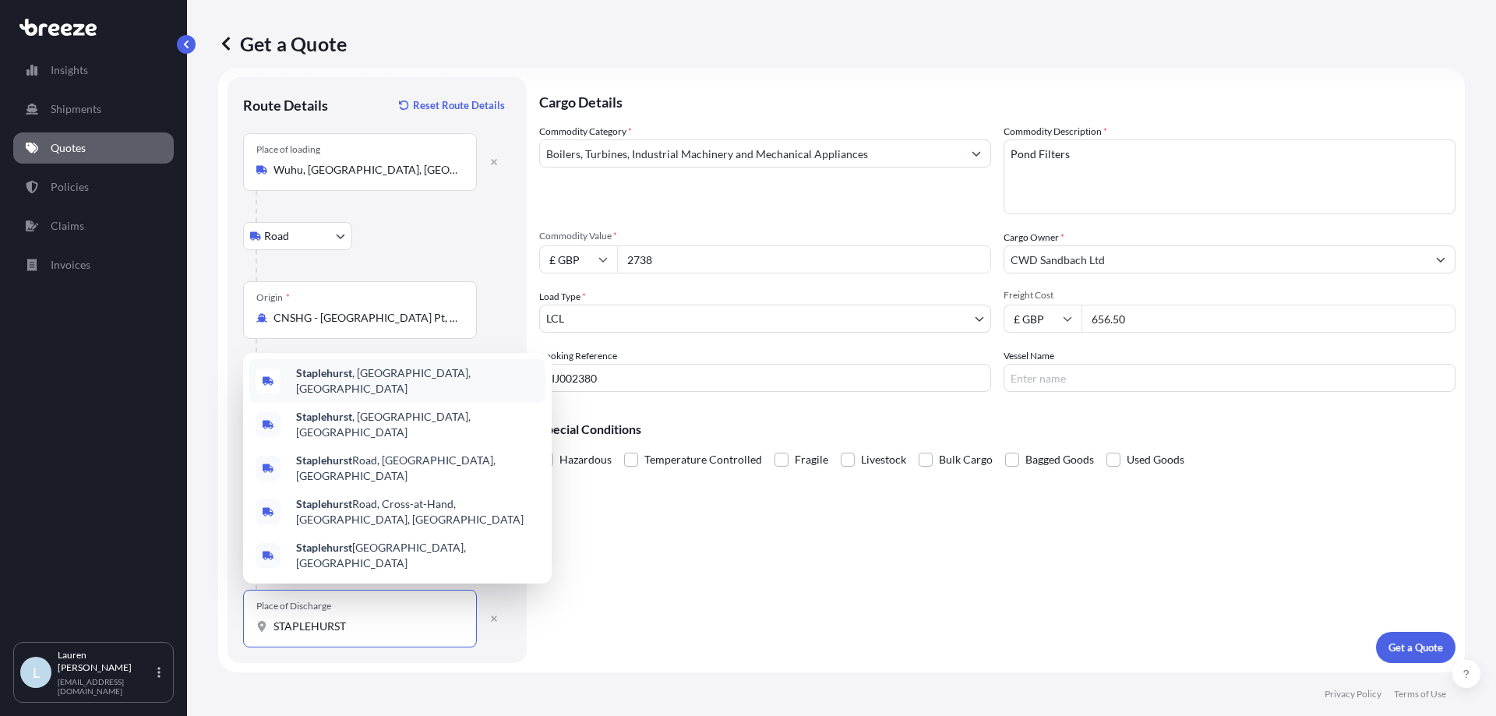
click at [457, 403] on div "[GEOGRAPHIC_DATA] , [GEOGRAPHIC_DATA], [GEOGRAPHIC_DATA]" at bounding box center [397, 381] width 296 height 44
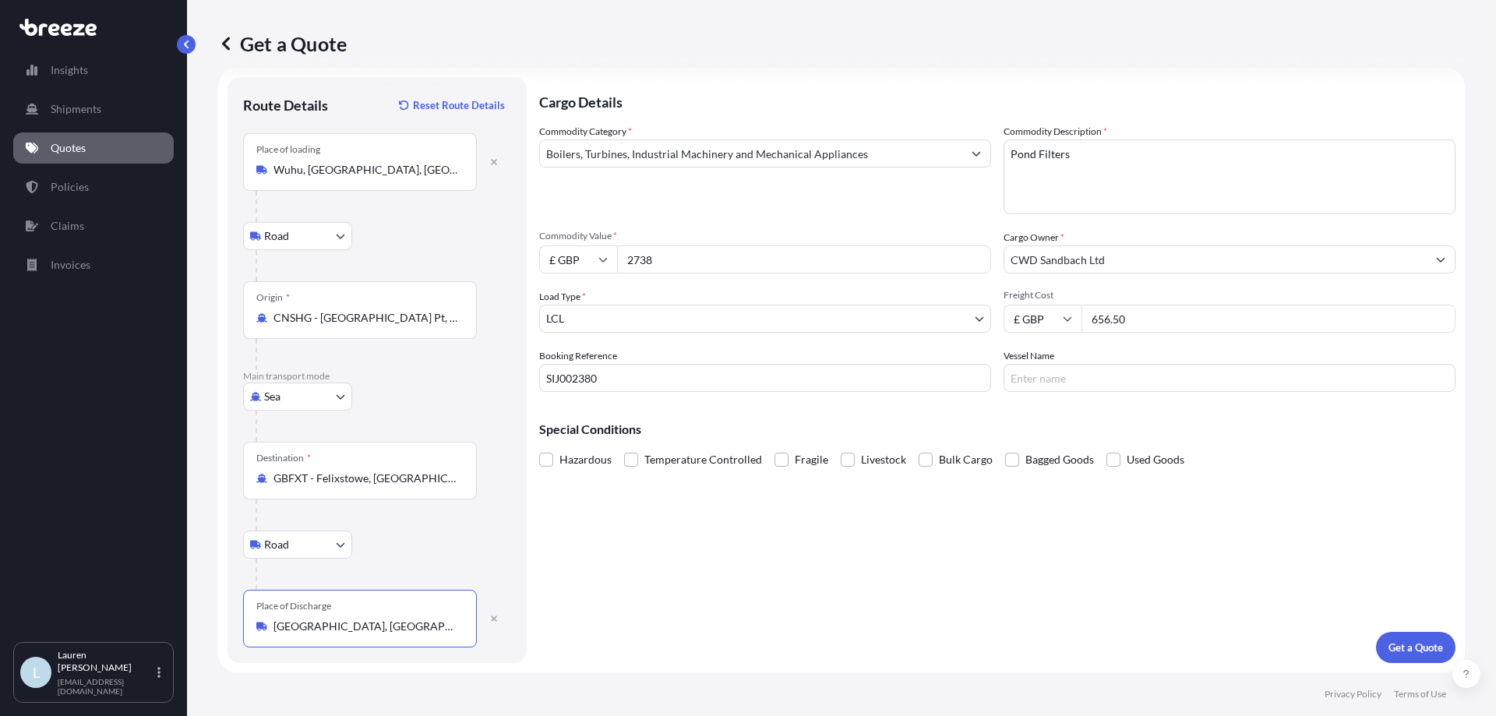
type input "[GEOGRAPHIC_DATA], [GEOGRAPHIC_DATA], [GEOGRAPHIC_DATA]"
click at [608, 576] on div "Cargo Details Commodity Category * Boilers, Turbines, Industrial Machinery and …" at bounding box center [997, 370] width 917 height 586
click at [1394, 643] on p "Get a Quote" at bounding box center [1416, 648] width 55 height 16
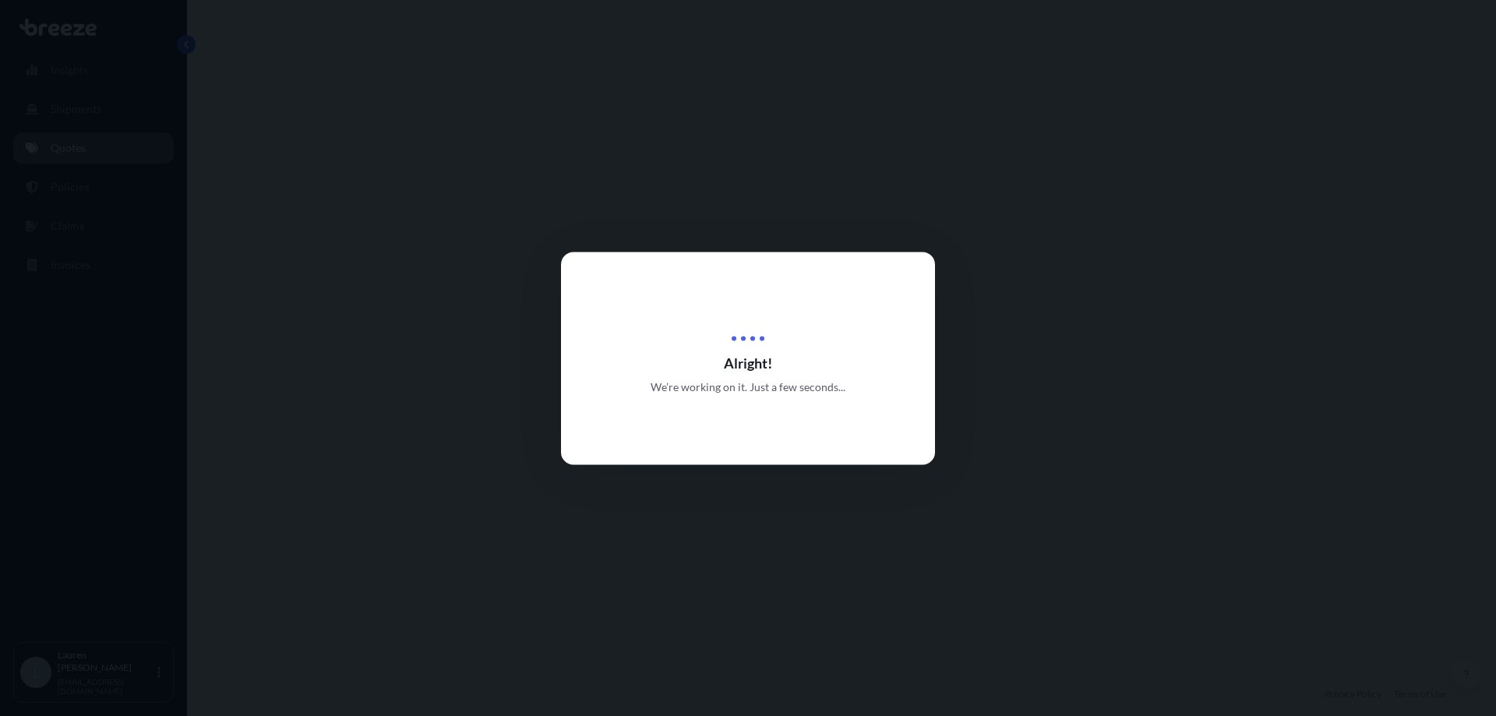
select select "Road"
select select "Sea"
select select "Road"
select select "1"
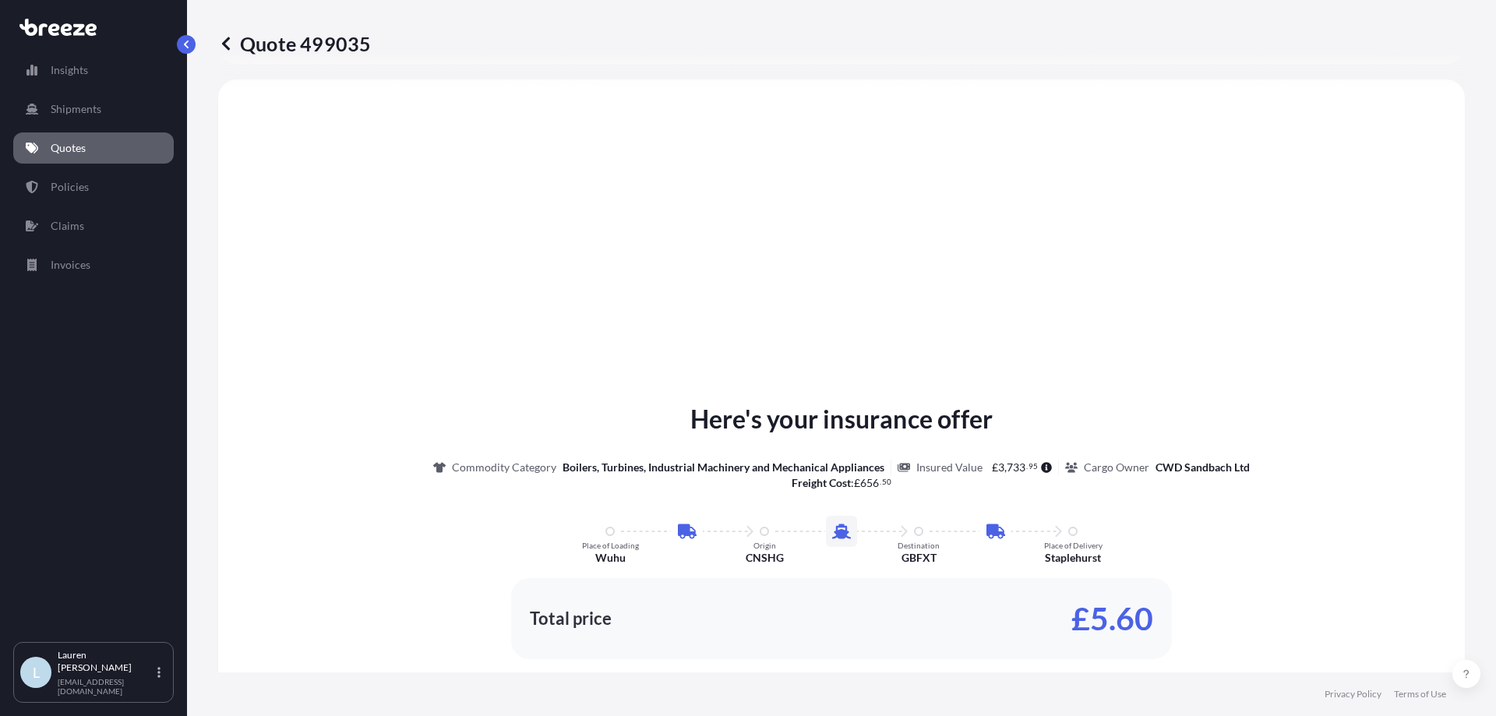
scroll to position [623, 0]
